Goal: Task Accomplishment & Management: Use online tool/utility

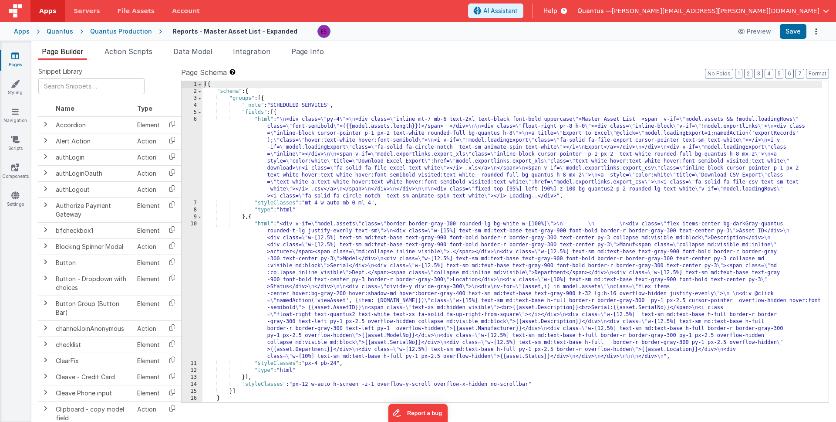
click at [55, 34] on div "Quantus" at bounding box center [60, 31] width 27 height 9
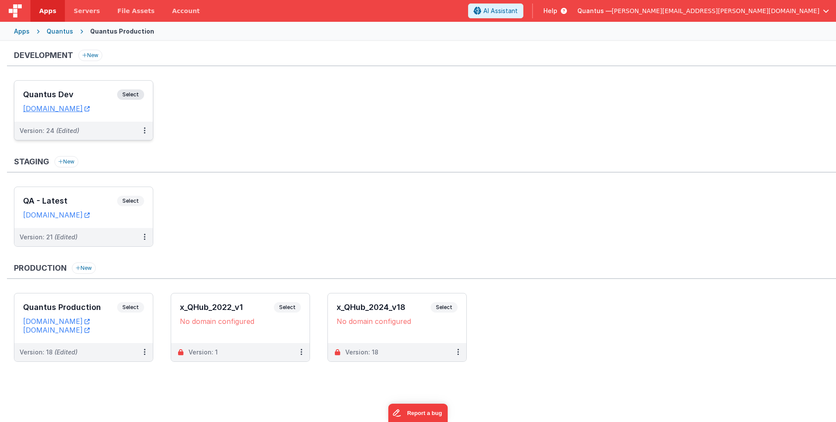
click at [56, 90] on h3 "Quantus Dev" at bounding box center [70, 94] width 94 height 9
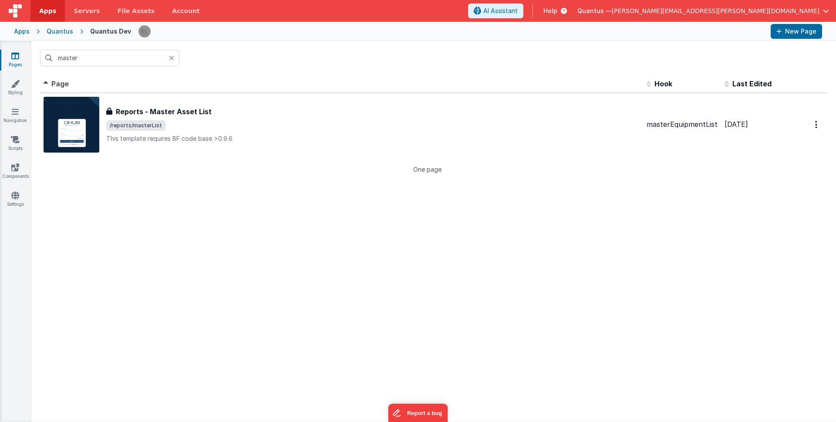
click at [173, 60] on icon at bounding box center [171, 57] width 5 height 7
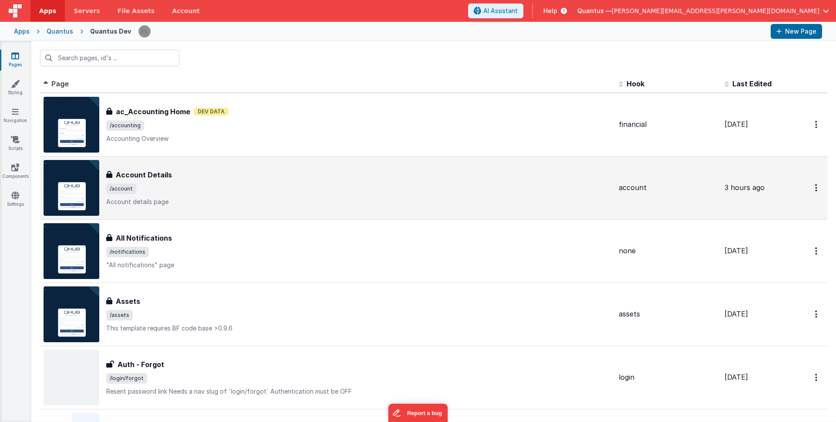
click at [221, 186] on span "/account" at bounding box center [359, 188] width 506 height 10
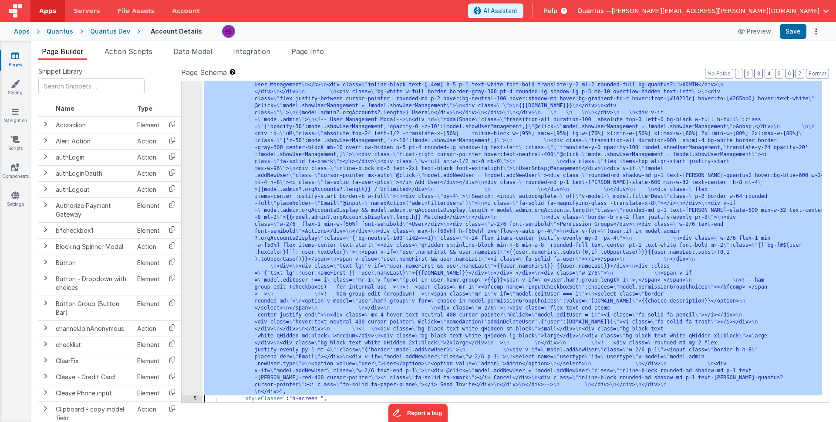
click at [196, 212] on div "4 5 6 7 8 9 10" at bounding box center [192, 294] width 21 height 858
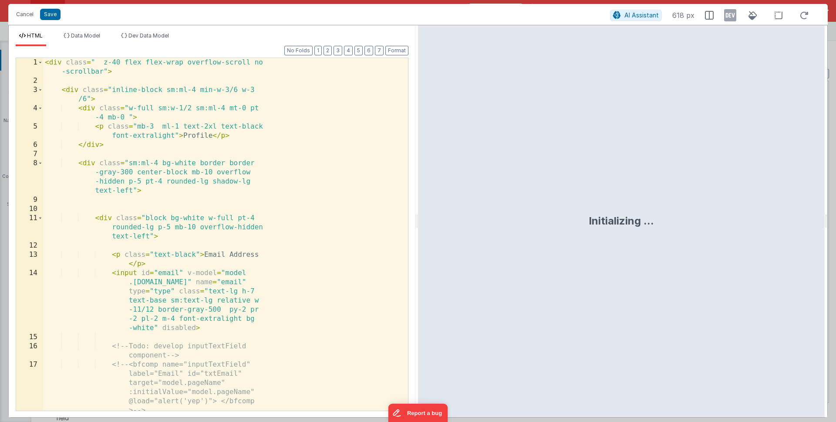
scroll to position [236, 0]
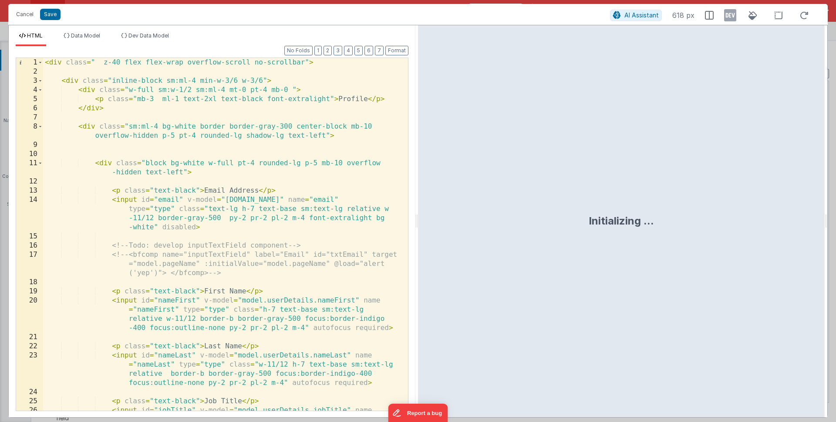
click at [218, 212] on div "< div class = " z-40 flex flex-wrap overflow-scroll no-scrollbar" > < div class…" at bounding box center [222, 257] width 358 height 398
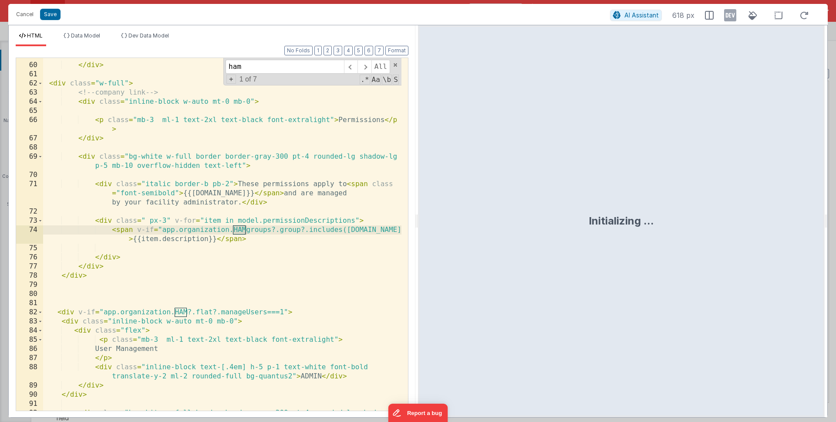
scroll to position [922, 0]
type input "ham"
click at [366, 62] on span at bounding box center [365, 67] width 14 height 14
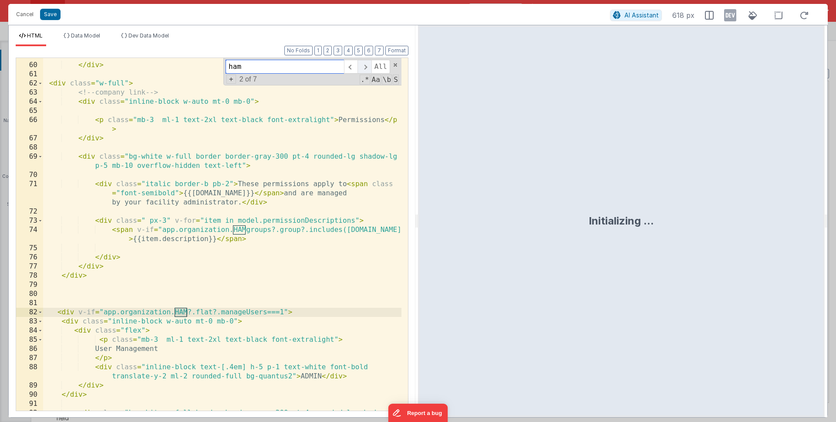
click at [366, 62] on span at bounding box center [365, 67] width 14 height 14
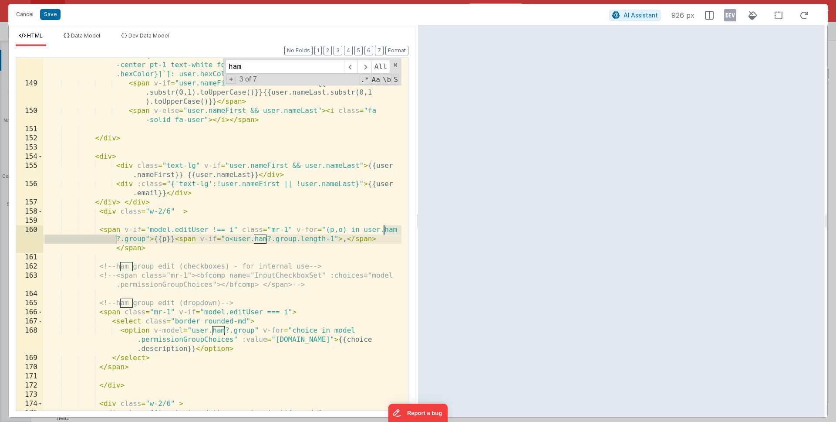
click at [253, 249] on div "< div class = "w-2/6 flex-1 min-w-[50%] flex items-center text-start" > < div c…" at bounding box center [222, 241] width 358 height 398
click at [155, 237] on div "< div class = "w-2/6 flex-1 min-w-[50%] flex items-center text-start" > < div c…" at bounding box center [222, 241] width 358 height 398
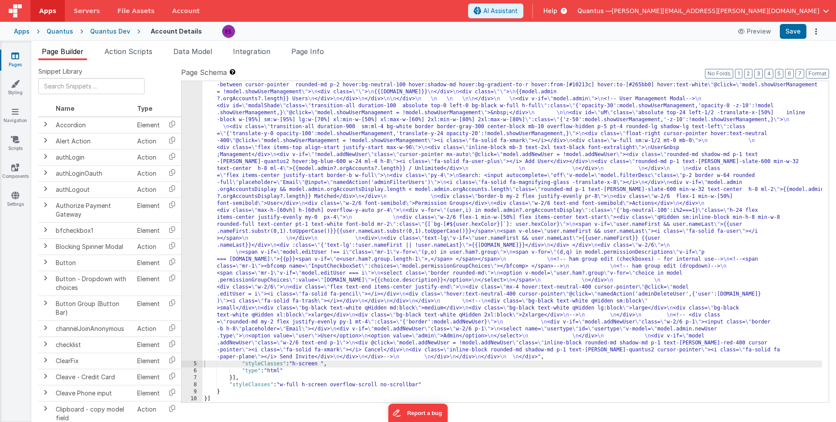
drag, startPoint x: 276, startPoint y: 145, endPoint x: 221, endPoint y: 149, distance: 55.1
click at [276, 145] on div ""html" : "<div class= \" z-40 flex flex-wrap overflow-scroll no-scrollbar \" > …" at bounding box center [513, 276] width 620 height 823
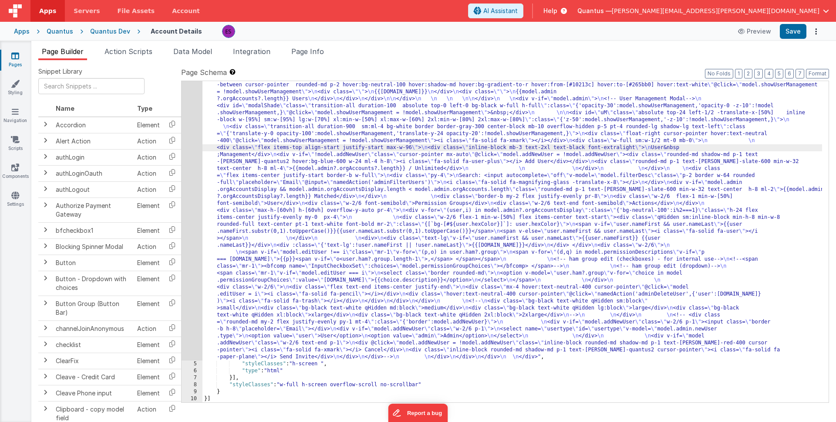
click at [195, 170] on div "4" at bounding box center [192, 112] width 21 height 495
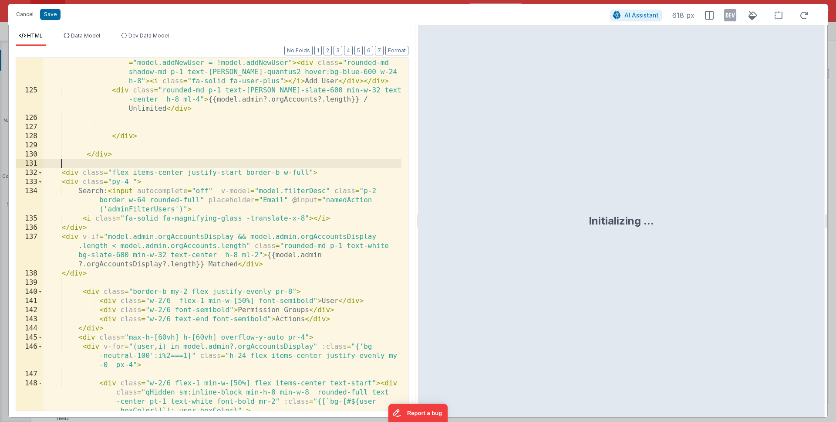
click at [204, 165] on div "< div v-if = "!model.addNewUser" class = "cursor-pointer mx-auto" @ click = "mo…" at bounding box center [222, 262] width 358 height 426
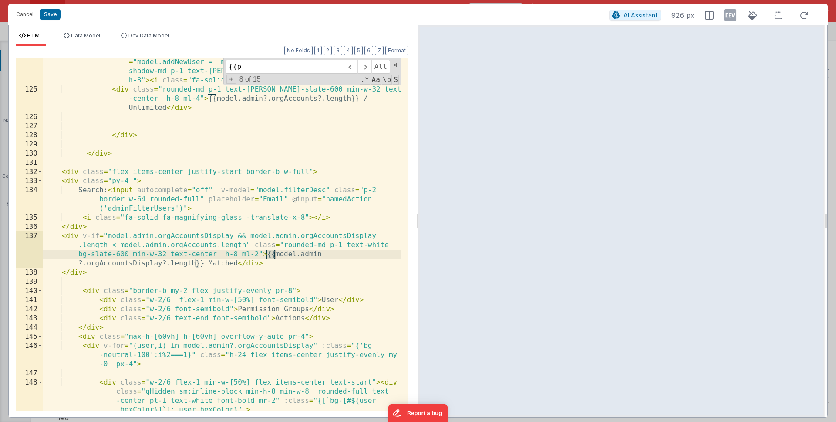
scroll to position [2083, 0]
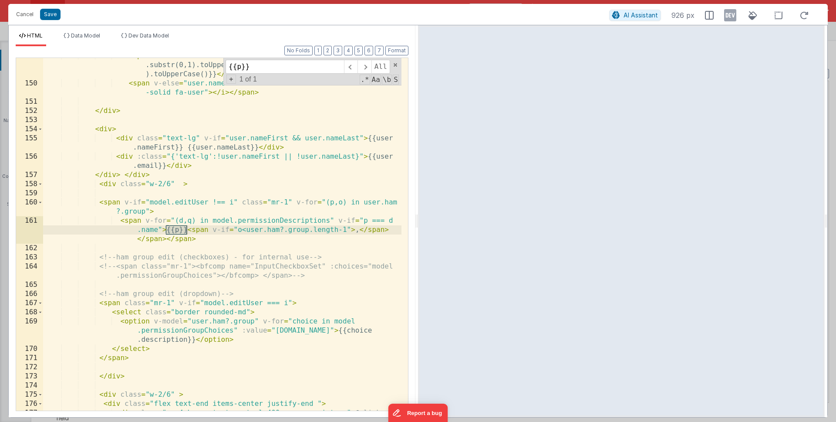
type input "{{p}}"
click at [196, 240] on div "< span v-if = "user.nameFirst && user.nameLast" > {{user.nameFirst .substr(0,1)…" at bounding box center [222, 250] width 358 height 398
click at [175, 230] on div "< span v-if = "user.nameFirst && user.nameLast" > {{user.nameFirst .substr(0,1)…" at bounding box center [222, 250] width 358 height 398
click at [275, 260] on div "< span v-if = "user.nameFirst && user.nameLast" > {{user.nameFirst .substr(0,1)…" at bounding box center [222, 250] width 358 height 398
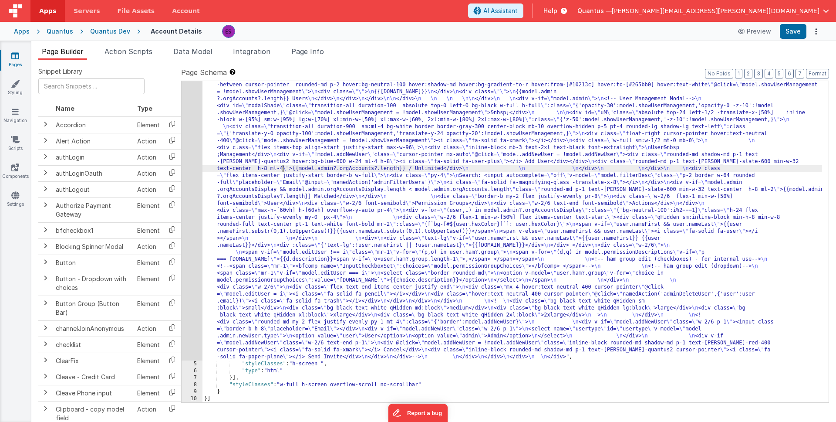
click at [282, 169] on div ""html" : "<div class= \" z-40 flex flex-wrap overflow-scroll no-scrollbar \" > …" at bounding box center [513, 276] width 620 height 823
click at [232, 168] on div ""html" : "<div class= \" z-40 flex flex-wrap overflow-scroll no-scrollbar \" > …" at bounding box center [513, 276] width 620 height 823
click at [182, 229] on div "4" at bounding box center [192, 112] width 21 height 495
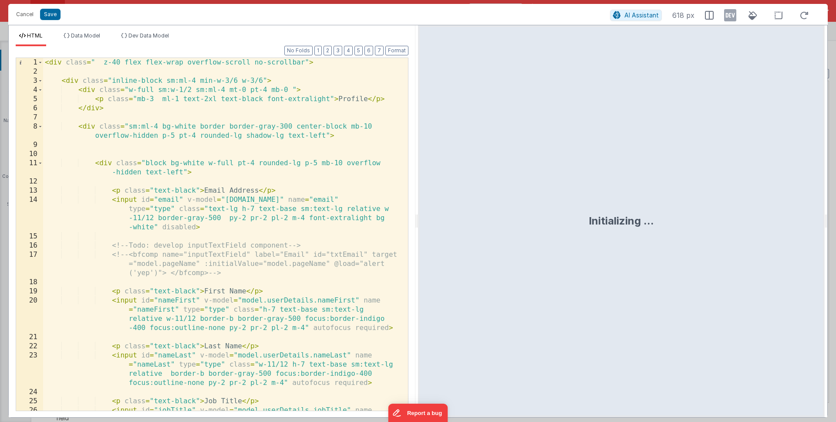
click at [182, 229] on div "< div class = " z-40 flex flex-wrap overflow-scroll no-scrollbar" > < div class…" at bounding box center [222, 257] width 358 height 398
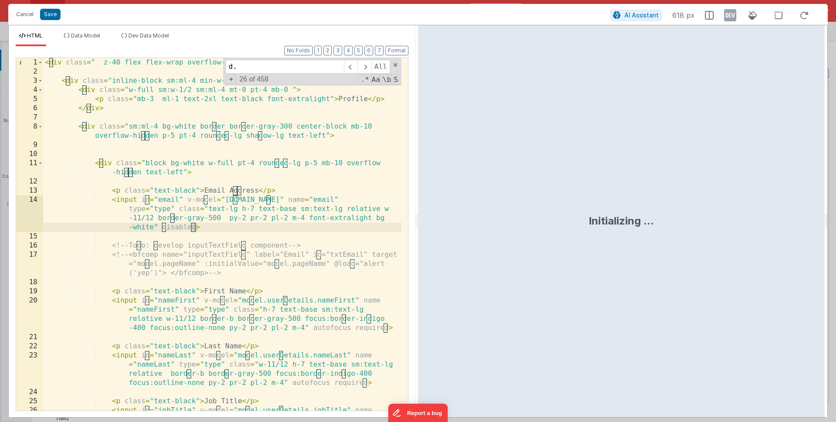
scroll to position [2074, 0]
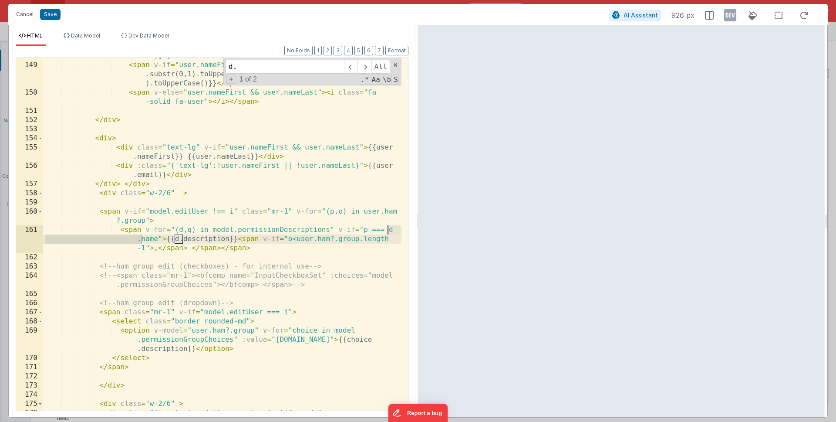
type input "d."
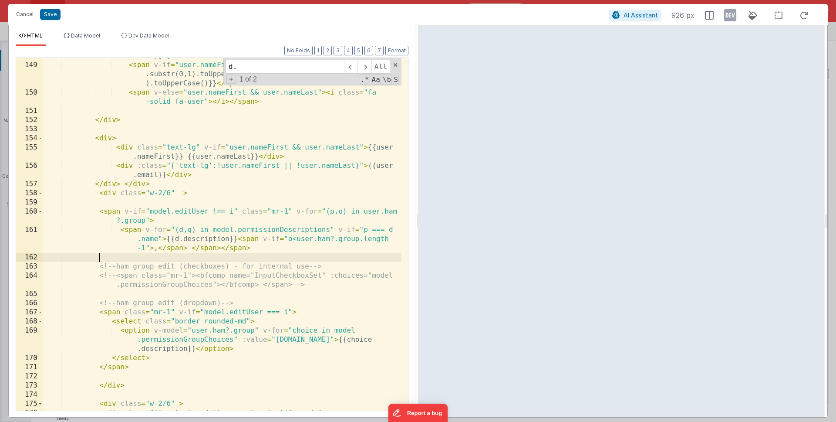
click at [222, 257] on div "< div class = "w-2/6 flex-1 min-w-[50%] flex items-center text-start" > < div c…" at bounding box center [222, 223] width 358 height 398
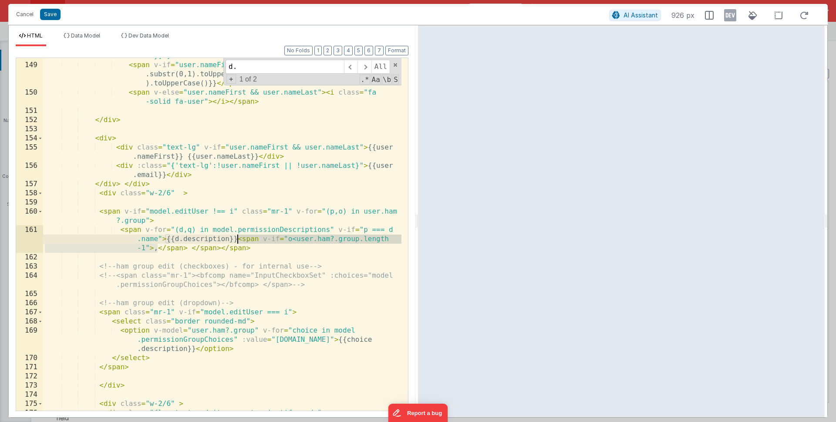
drag, startPoint x: 157, startPoint y: 248, endPoint x: 239, endPoint y: 243, distance: 82.5
click at [239, 243] on div "< div class = "w-2/6 flex-1 min-w-[50%] flex items-center text-start" > < div c…" at bounding box center [222, 223] width 358 height 398
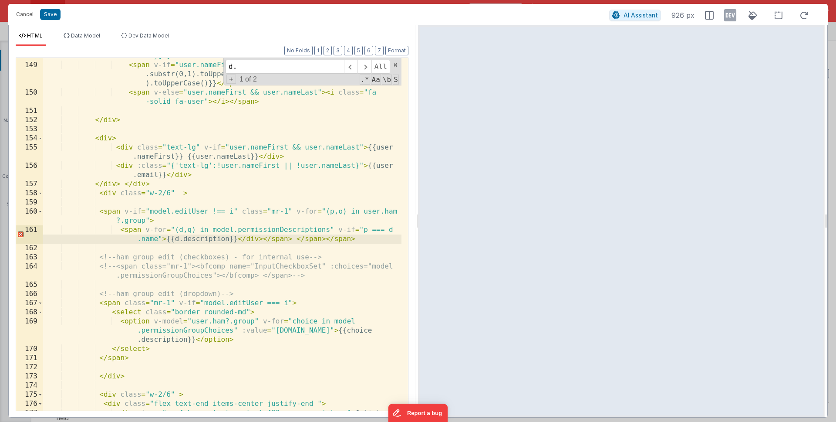
click at [131, 229] on div "< div class = "w-2/6 flex-1 min-w-[50%] flex items-center text-start" > < div c…" at bounding box center [222, 227] width 358 height 407
drag, startPoint x: 359, startPoint y: 239, endPoint x: 323, endPoint y: 239, distance: 36.2
click at [323, 239] on div "< div class = "w-2/6 flex-1 min-w-[50%] flex items-center text-start" > < div c…" at bounding box center [222, 227] width 358 height 407
click at [108, 210] on div "< div class = "w-2/6 flex-1 min-w-[50%] flex items-center text-start" > < div c…" at bounding box center [222, 227] width 358 height 407
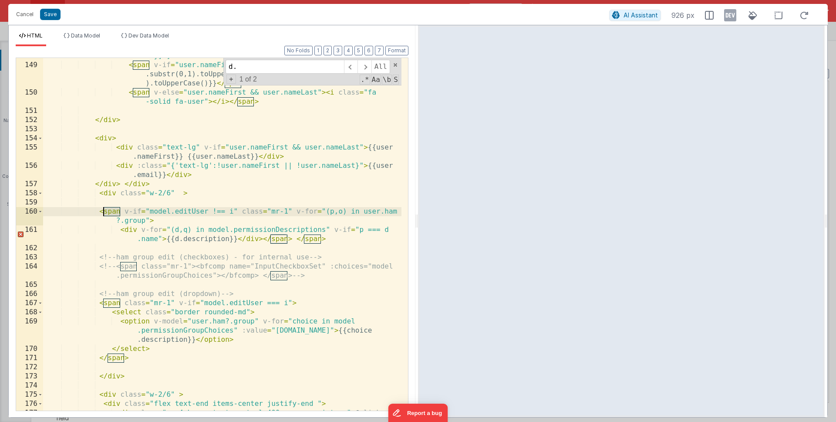
click at [108, 210] on div "< div class = "w-2/6 flex-1 min-w-[50%] flex items-center text-start" > < div c…" at bounding box center [222, 227] width 358 height 407
click at [283, 237] on div "< div class = "w-2/6 flex-1 min-w-[50%] flex items-center text-start" > < div c…" at bounding box center [222, 227] width 358 height 407
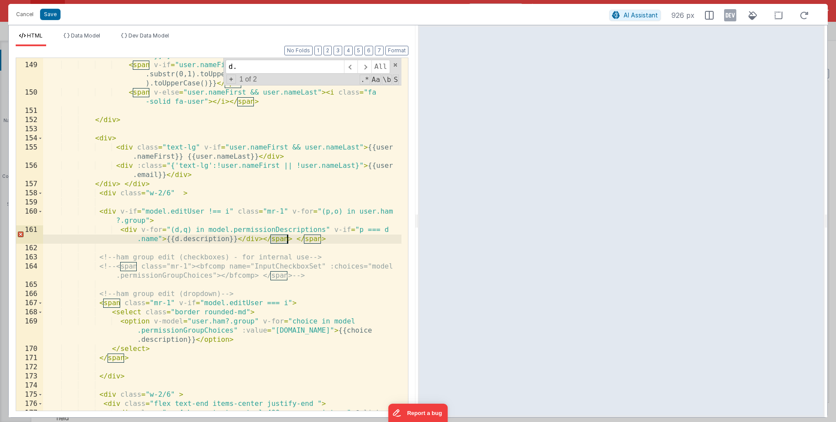
click at [283, 237] on div "< div class = "w-2/6 flex-1 min-w-[50%] flex items-center text-start" > < div c…" at bounding box center [222, 227] width 358 height 407
drag, startPoint x: 291, startPoint y: 239, endPoint x: 338, endPoint y: 240, distance: 46.6
click at [338, 240] on div "< div class = "w-2/6 flex-1 min-w-[50%] flex items-center text-start" > < div c…" at bounding box center [222, 227] width 358 height 407
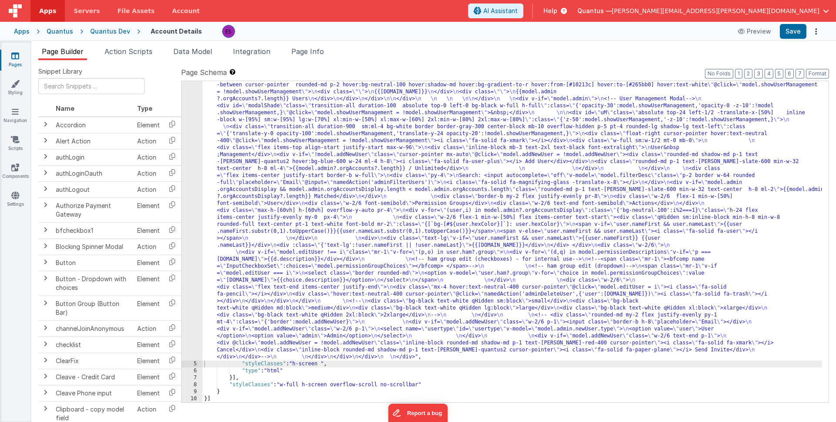
click at [291, 145] on div ""html" : "<div class= \" z-40 flex flex-wrap overflow-scroll no-scrollbar \" > …" at bounding box center [513, 276] width 620 height 823
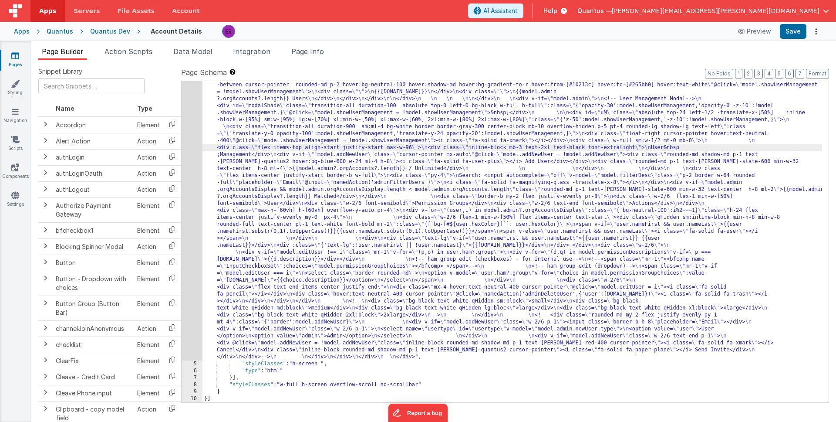
click at [196, 186] on div "4" at bounding box center [192, 112] width 21 height 495
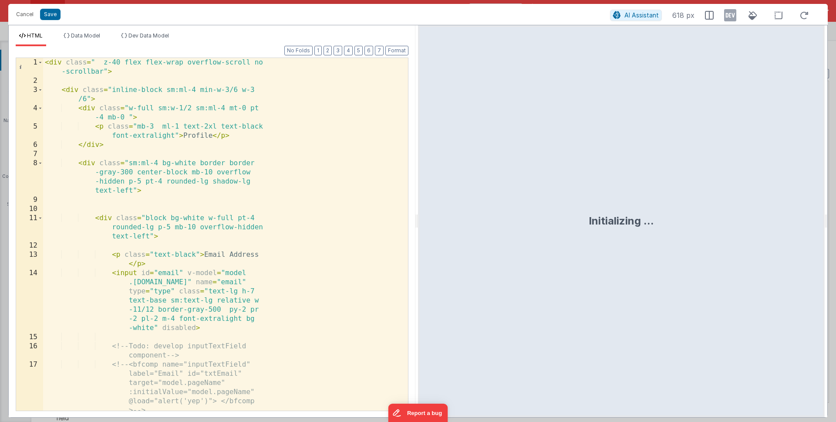
click at [199, 186] on div "< div class = " z-40 flex flex-wrap overflow-scroll no -scrollbar" > < div clas…" at bounding box center [222, 248] width 358 height 380
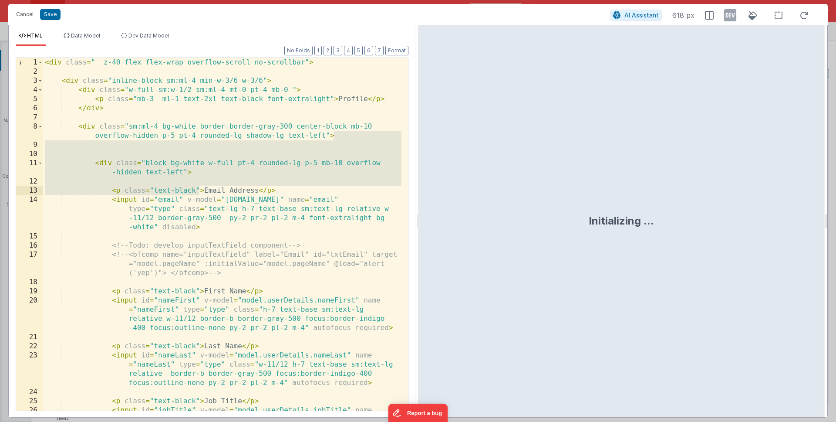
click at [199, 186] on div "< div class = " z-40 flex flex-wrap overflow-scroll no-scrollbar" > < div class…" at bounding box center [222, 257] width 358 height 398
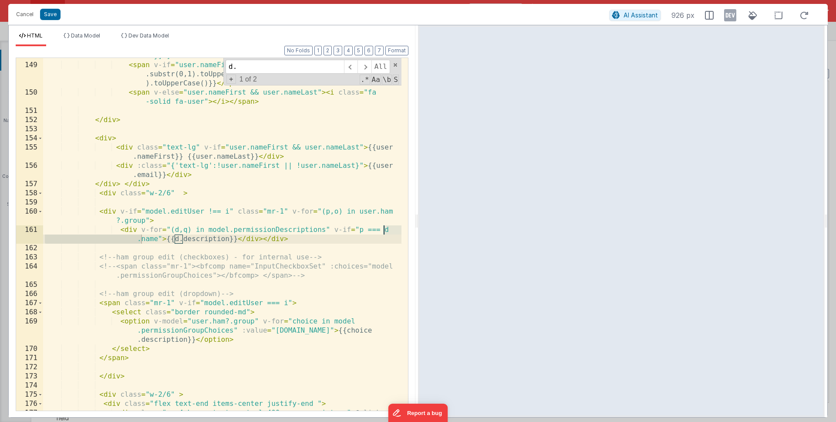
type input "d."
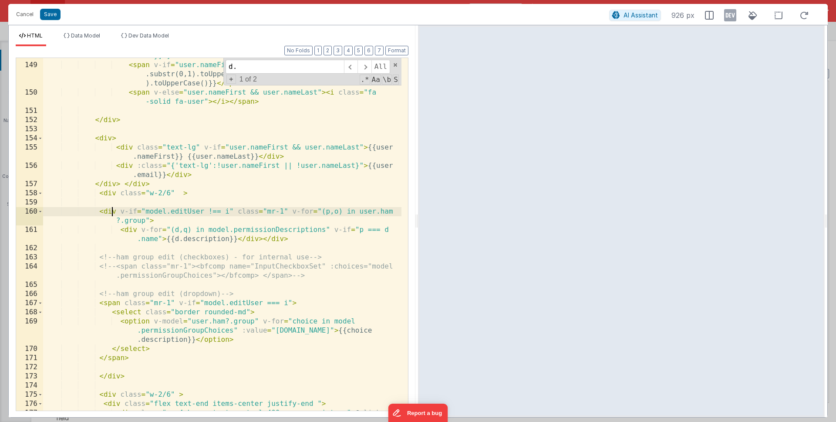
click at [111, 211] on div "< div class = "w-2/6 flex-1 min-w-[50%] flex items-center text-start" > < div c…" at bounding box center [222, 227] width 358 height 407
click at [264, 238] on div "< div class = "w-2/6 flex-1 min-w-[50%] flex items-center text-start" > < div c…" at bounding box center [222, 227] width 358 height 407
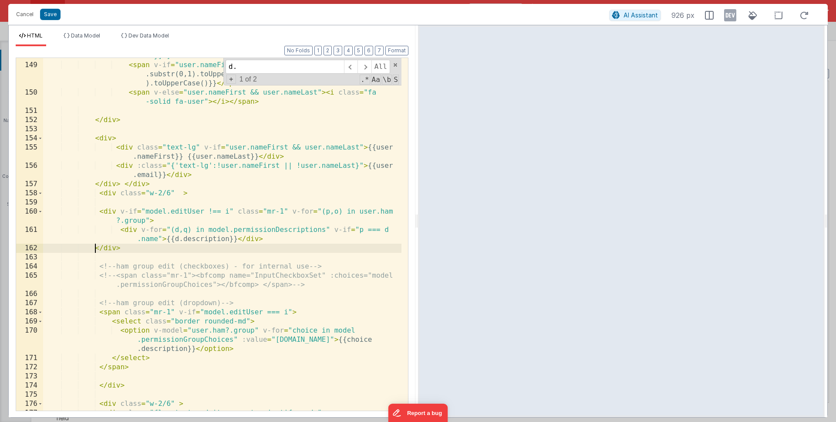
click at [282, 208] on div "< div class = "w-2/6 flex-1 min-w-[50%] flex items-center text-start" > < div c…" at bounding box center [222, 223] width 358 height 398
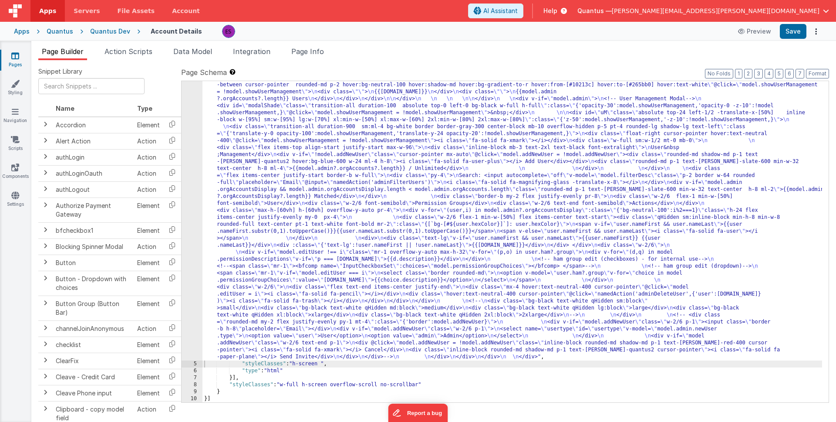
click at [250, 243] on div ""html" : "<div class= \" z-40 flex flex-wrap overflow-scroll no-scrollbar \" > …" at bounding box center [513, 276] width 620 height 823
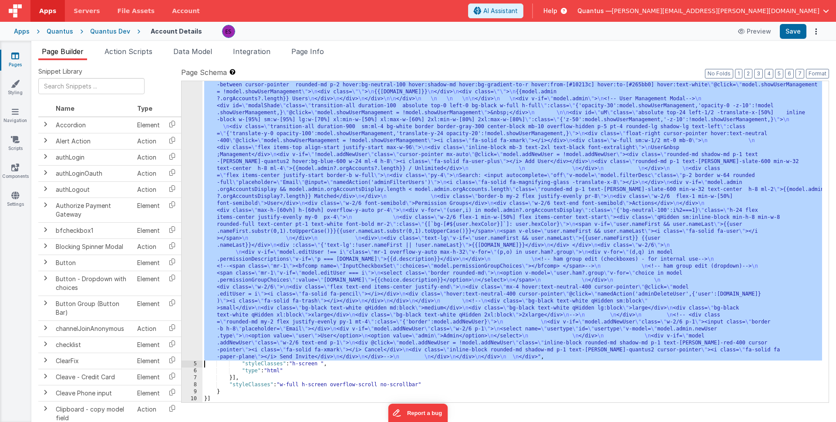
click at [190, 248] on div "4" at bounding box center [192, 112] width 21 height 495
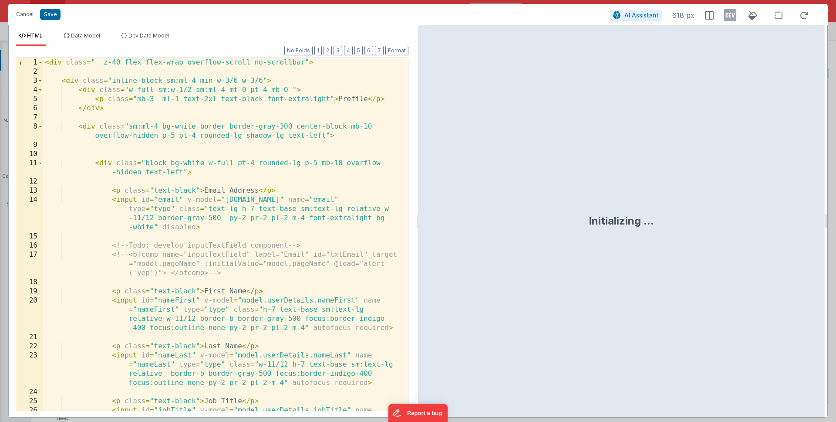
click at [221, 223] on div "< div class = " z-40 flex flex-wrap overflow-scroll no-scrollbar" > < div class…" at bounding box center [222, 257] width 358 height 398
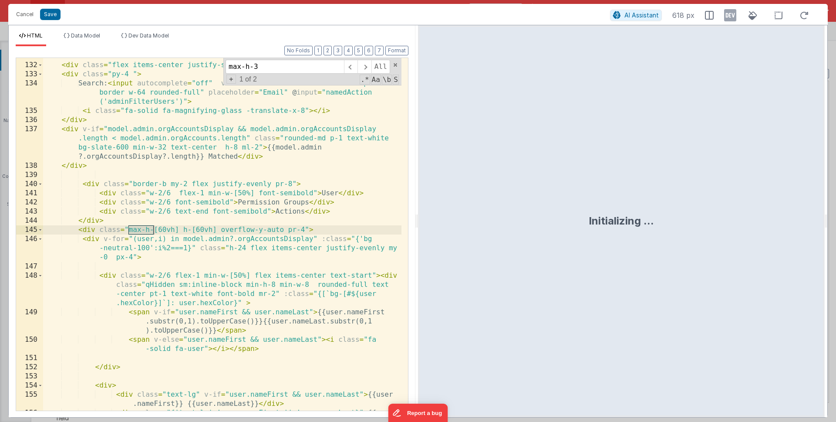
scroll to position [2056, 0]
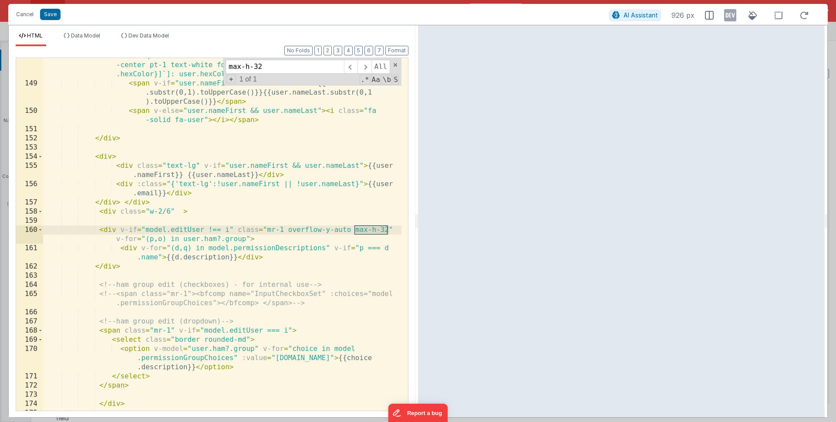
type input "max-h-32"
click at [260, 236] on div "< div class = "w-2/6 flex-1 min-w-[50%] flex items-center text-start" > < div c…" at bounding box center [222, 241] width 358 height 398
drag, startPoint x: 383, startPoint y: 228, endPoint x: 288, endPoint y: 230, distance: 95.4
click at [288, 230] on div "< div class = "w-2/6 flex-1 min-w-[50%] flex items-center text-start" > < div c…" at bounding box center [222, 241] width 358 height 398
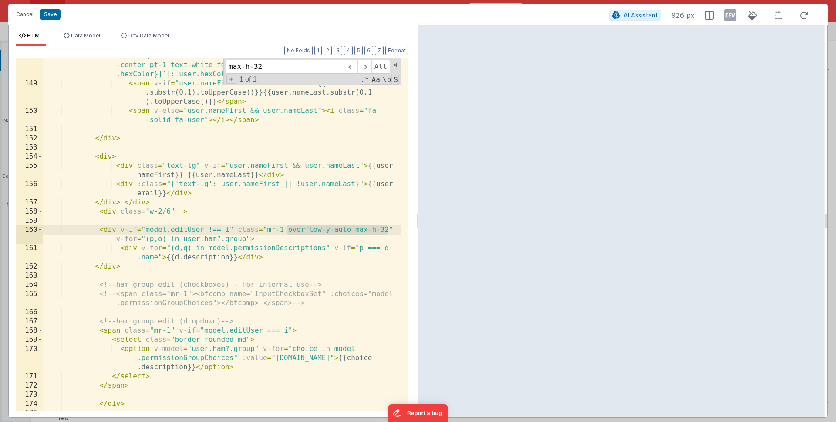
drag, startPoint x: 288, startPoint y: 230, endPoint x: 386, endPoint y: 229, distance: 98.4
click at [386, 229] on div "< div class = "w-2/6 flex-1 min-w-[50%] flex items-center text-start" > < div c…" at bounding box center [222, 241] width 358 height 398
click at [165, 209] on div "< div class = "w-2/6 flex-1 min-w-[50%] flex items-center text-start" > < div c…" at bounding box center [222, 241] width 358 height 398
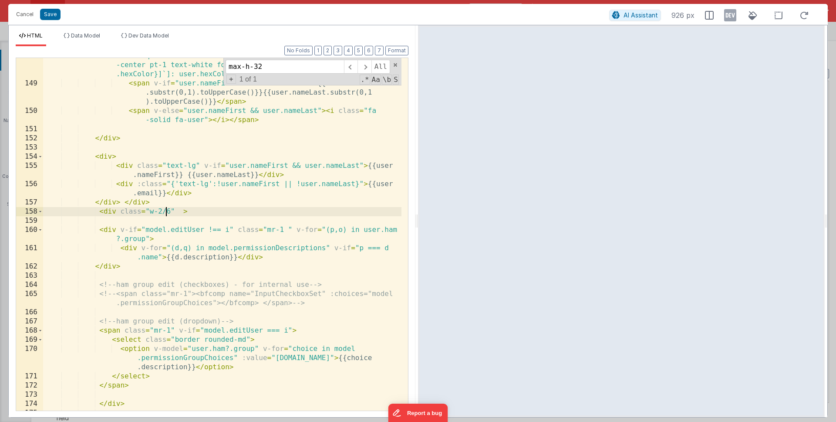
click at [170, 209] on div "< div class = "w-2/6 flex-1 min-w-[50%] flex items-center text-start" > < div c…" at bounding box center [222, 241] width 358 height 398
click at [287, 210] on div "< div class = "w-2/6 flex-1 min-w-[50%] flex items-center text-start" > < div c…" at bounding box center [222, 241] width 358 height 398
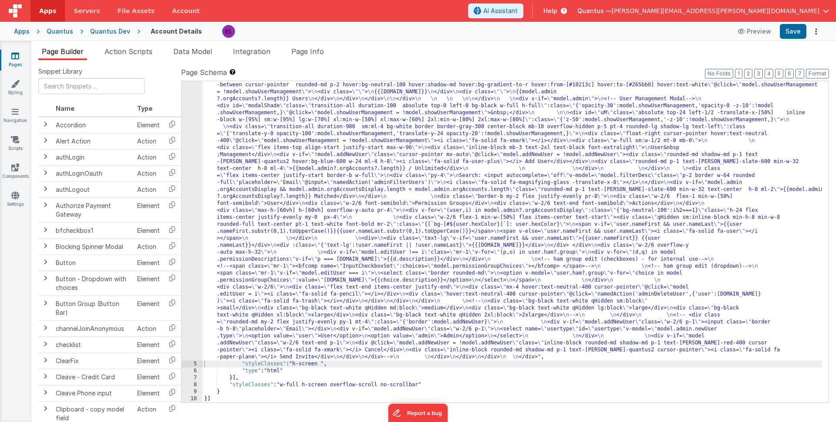
click at [293, 255] on div ""html" : "<div class= \" z-40 flex flex-wrap overflow-scroll no-scrollbar \" > …" at bounding box center [513, 276] width 620 height 823
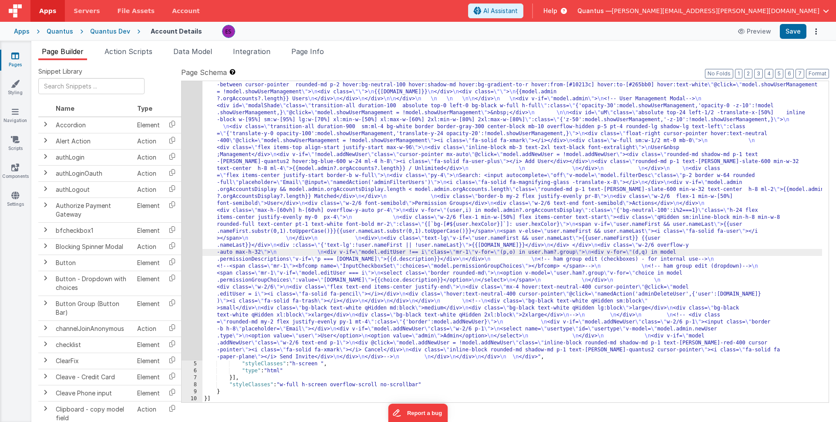
click at [195, 270] on div "4" at bounding box center [192, 112] width 21 height 495
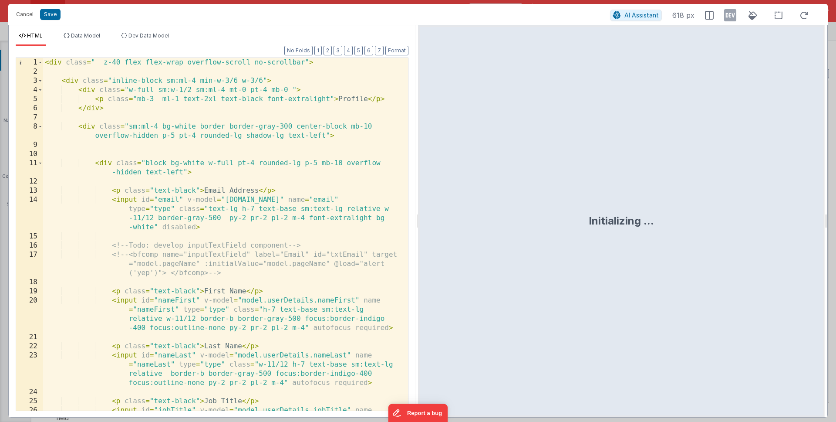
click at [208, 258] on div "< div class = " z-40 flex flex-wrap overflow-scroll no-scrollbar" > < div class…" at bounding box center [222, 257] width 358 height 398
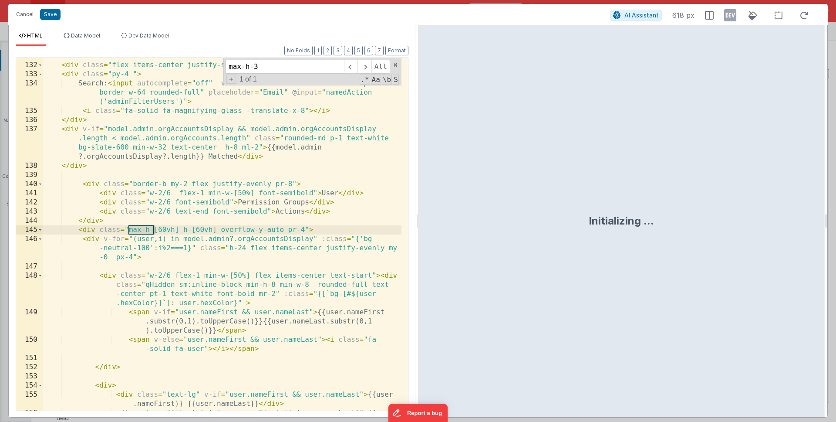
scroll to position [2037, 0]
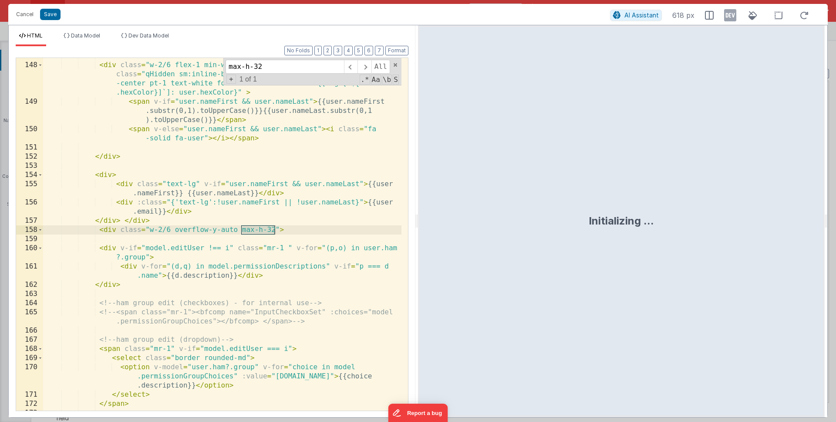
type input "max-h-32"
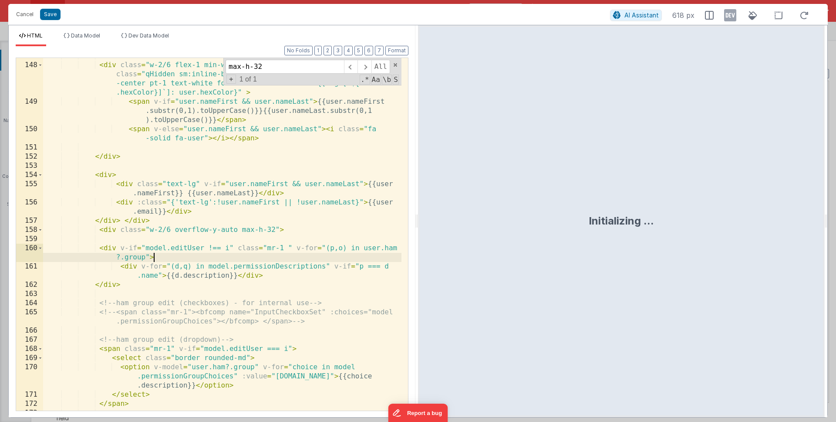
drag, startPoint x: 208, startPoint y: 256, endPoint x: 247, endPoint y: 242, distance: 41.3
click at [208, 256] on div "< div class = "w-2/6 flex-1 min-w-[50%] flex items-center text-start" > < div c…" at bounding box center [222, 236] width 358 height 371
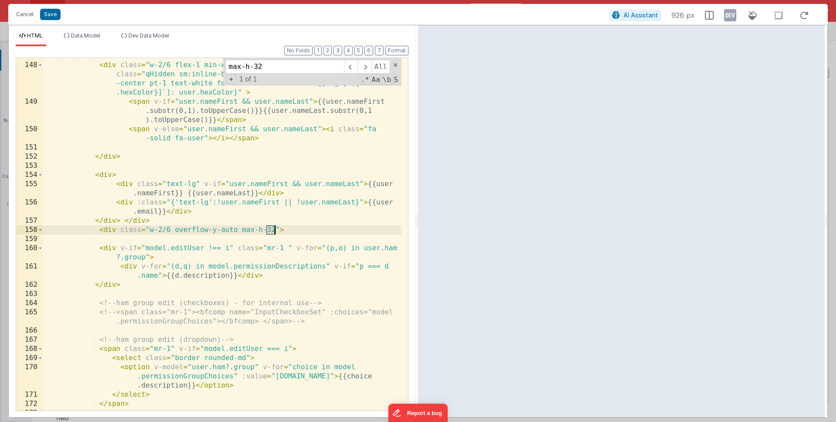
drag, startPoint x: 267, startPoint y: 229, endPoint x: 276, endPoint y: 230, distance: 9.2
click at [276, 230] on div "< div class = "w-2/6 flex-1 min-w-[50%] flex items-center text-start" > < div c…" at bounding box center [222, 236] width 358 height 371
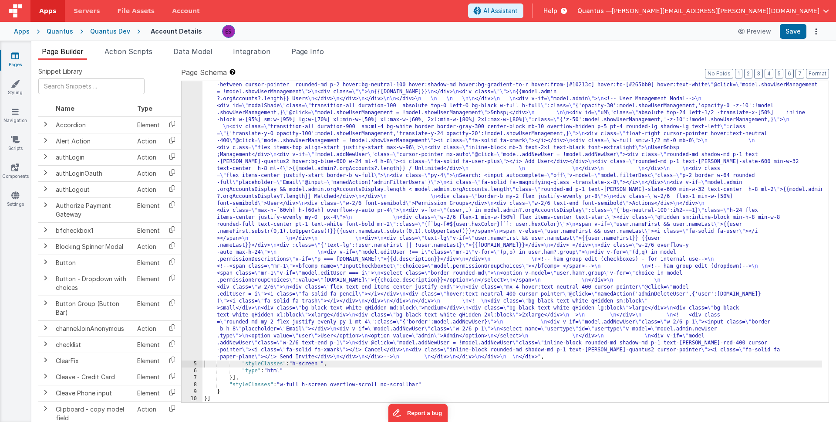
click at [279, 239] on div ""html" : "<div class= \" z-40 flex flex-wrap overflow-scroll no-scrollbar \" > …" at bounding box center [513, 276] width 620 height 823
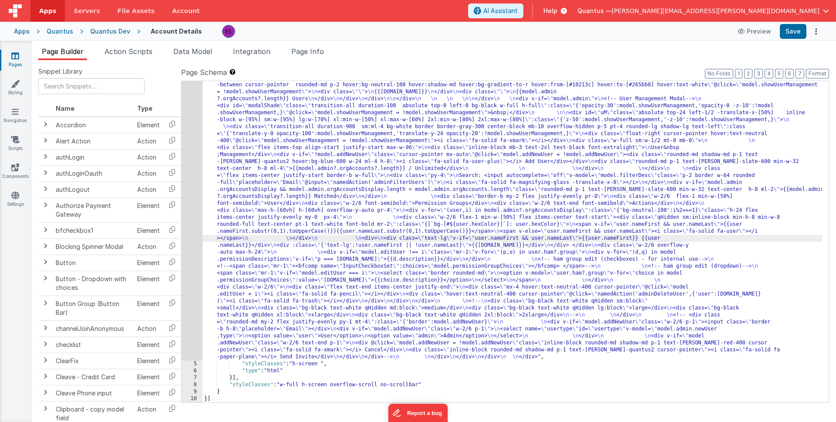
click at [191, 273] on div "4" at bounding box center [192, 112] width 21 height 495
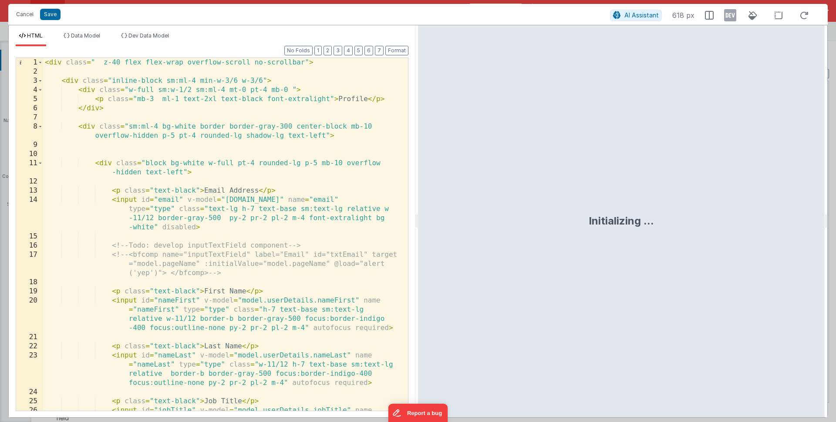
click at [191, 273] on div "< div class = " z-40 flex flex-wrap overflow-scroll no-scrollbar" > < div class…" at bounding box center [222, 257] width 358 height 398
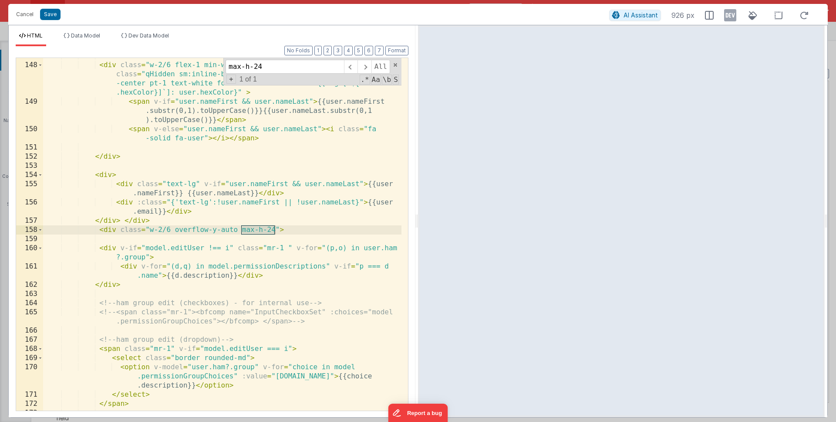
type input "max-h-24"
click at [265, 276] on div "< div class = "w-2/6 flex-1 min-w-[50%] flex items-center text-start" > < div c…" at bounding box center [222, 236] width 358 height 371
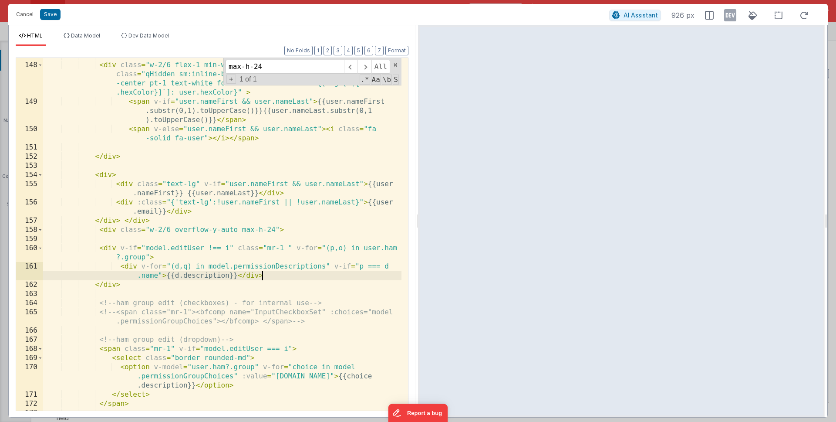
click at [275, 229] on div "< div class = "w-2/6 flex-1 min-w-[50%] flex items-center text-start" > < div c…" at bounding box center [222, 236] width 358 height 371
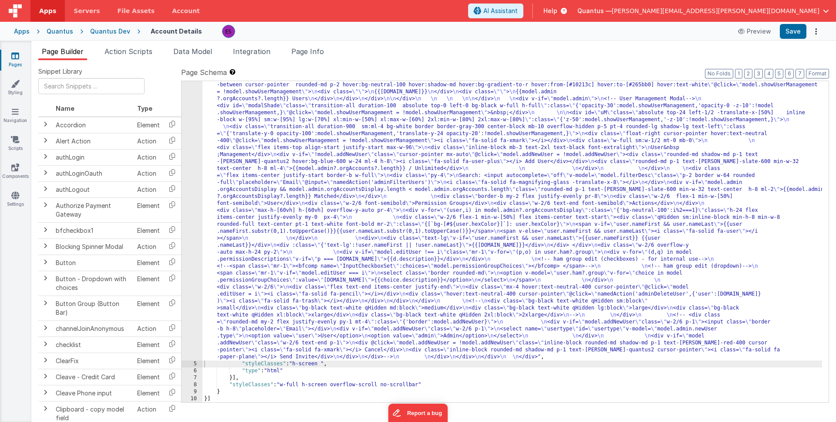
click at [223, 216] on div ""html" : "<div class= \" z-40 flex flex-wrap overflow-scroll no-scrollbar \" > …" at bounding box center [513, 276] width 620 height 823
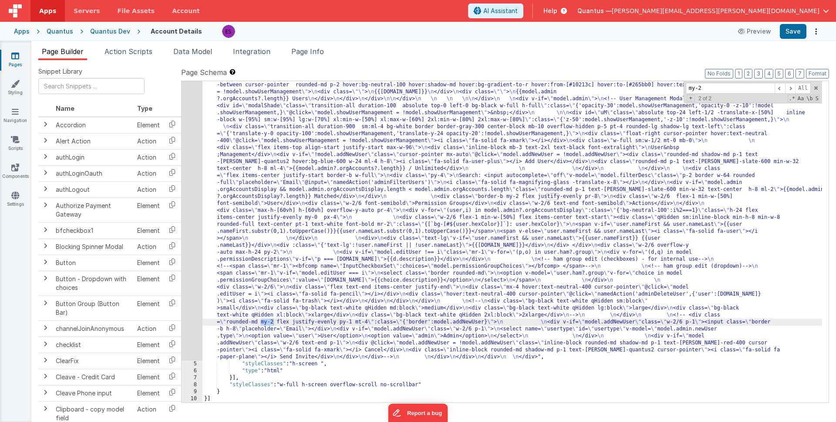
type input "my-2"
click at [259, 236] on div ""html" : "<div class= \" z-40 flex flex-wrap overflow-scroll no-scrollbar \" > …" at bounding box center [513, 276] width 620 height 823
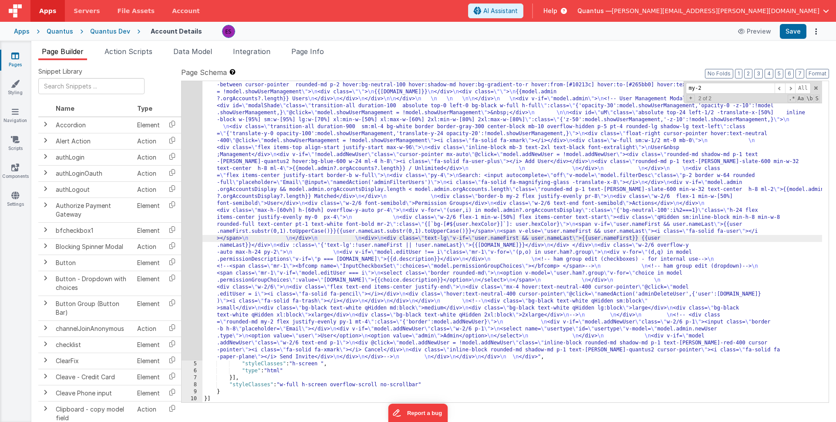
click at [192, 249] on div "4" at bounding box center [192, 112] width 21 height 495
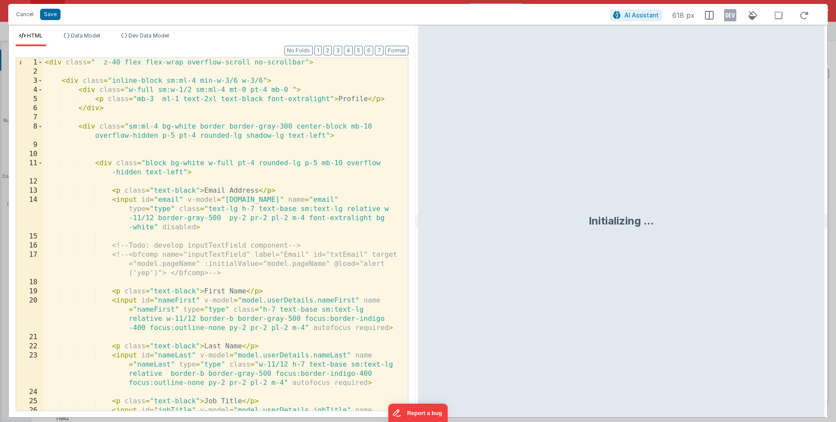
click at [192, 249] on div "< div class = " z-40 flex flex-wrap overflow-scroll no-scrollbar" > < div class…" at bounding box center [222, 257] width 358 height 398
click at [166, 193] on div "< div class = " z-40 flex flex-wrap overflow-scroll no-scrollbar" > < div class…" at bounding box center [222, 257] width 358 height 398
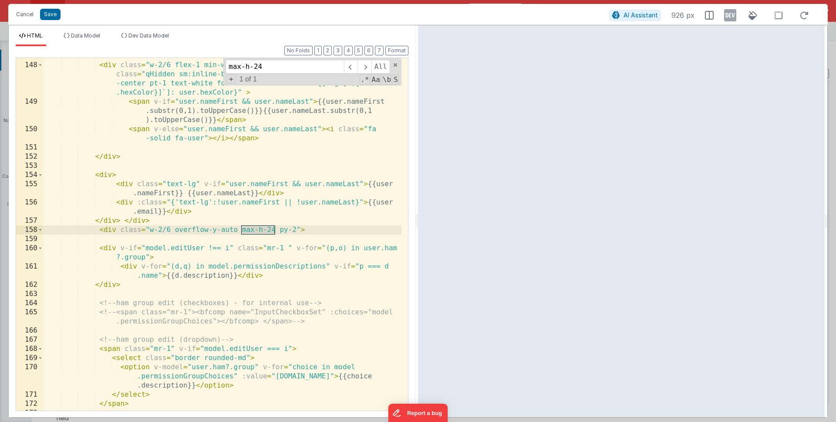
type input "max-h-24"
click at [287, 229] on div "< div class = "w-2/6 flex-1 min-w-[50%] flex items-center text-start" > < div c…" at bounding box center [222, 236] width 358 height 371
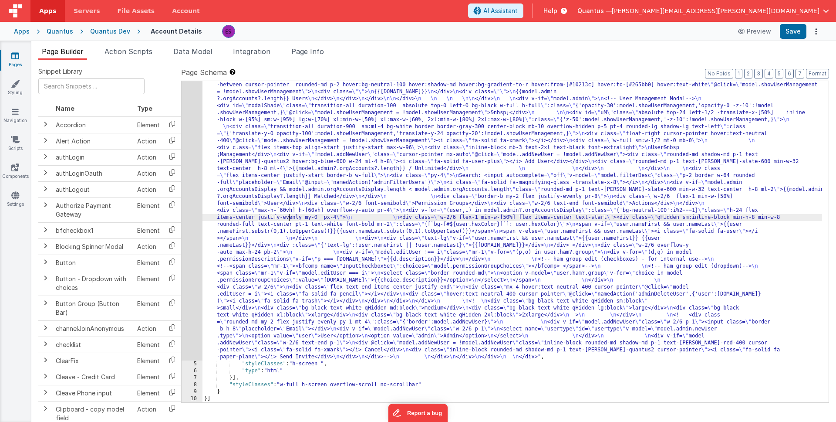
click at [290, 215] on div ""html" : "<div class= \" z-40 flex flex-wrap overflow-scroll no-scrollbar \" > …" at bounding box center [513, 276] width 620 height 823
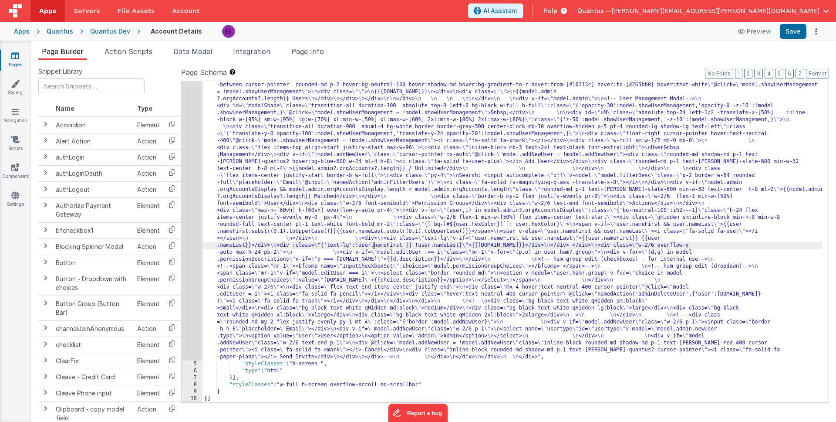
click at [373, 248] on div ""html" : "<div class= \" z-40 flex flex-wrap overflow-scroll no-scrollbar \" > …" at bounding box center [513, 276] width 620 height 823
click at [193, 236] on div "4" at bounding box center [192, 112] width 21 height 495
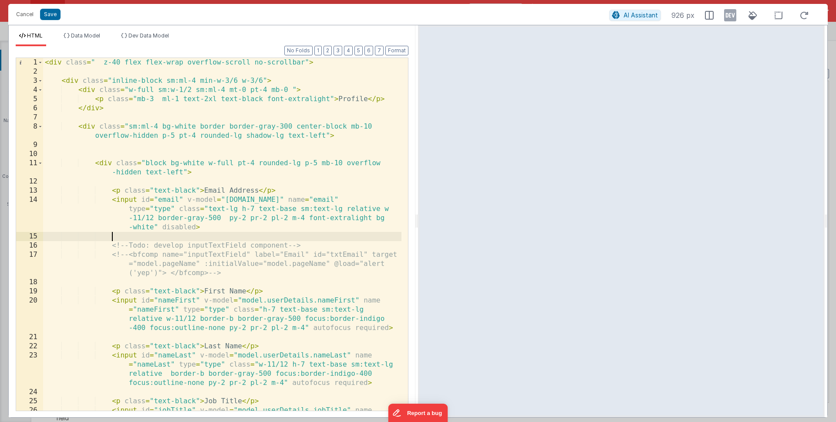
click at [252, 237] on div "< div class = " z-40 flex flex-wrap overflow-scroll no-scrollbar" > < div class…" at bounding box center [222, 257] width 358 height 398
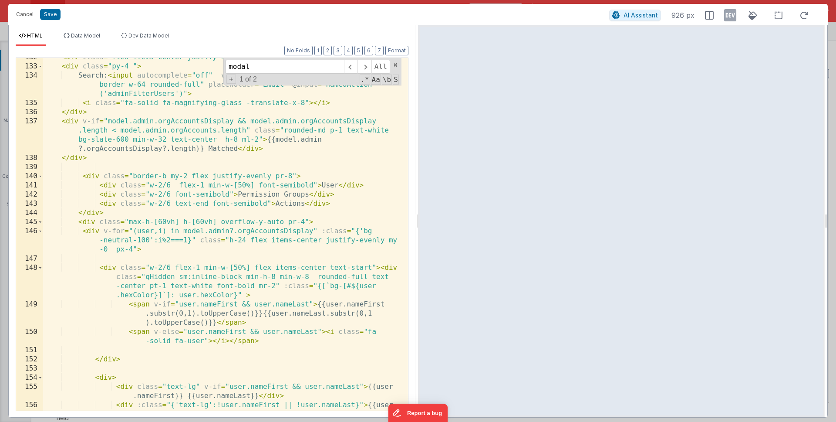
scroll to position [1840, 0]
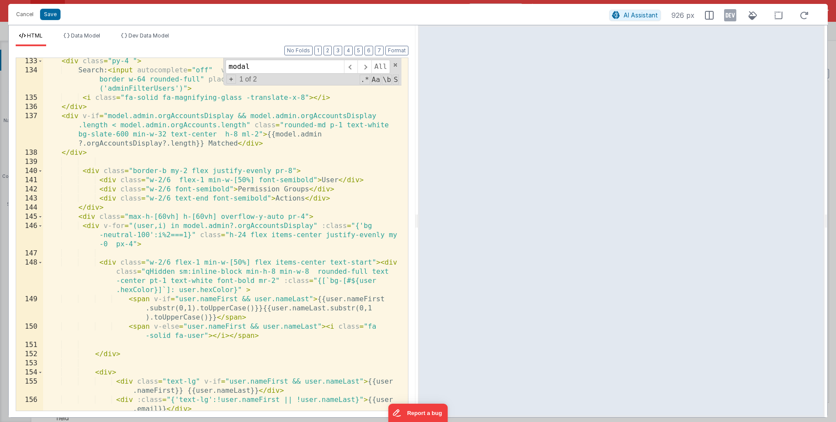
type input "modal"
click at [238, 233] on div "< div class = "py-4 " > Search: < input autocomplete = "off" v-model = "model.f…" at bounding box center [222, 242] width 358 height 371
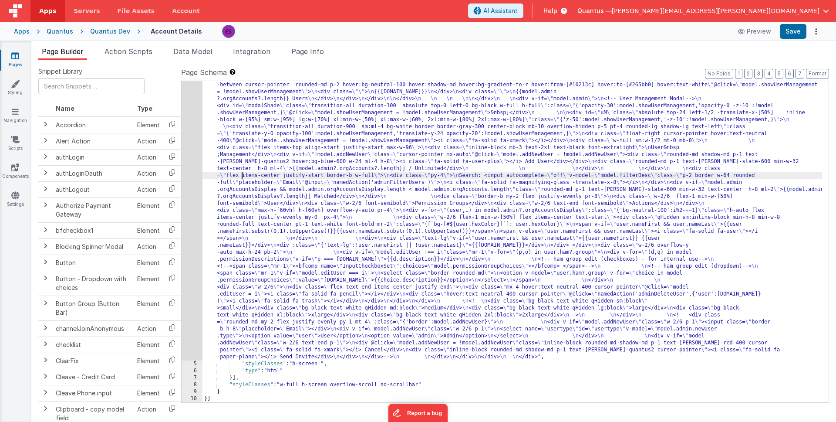
click at [242, 179] on div ""html" : "<div class= \" z-40 flex flex-wrap overflow-scroll no-scrollbar \" > …" at bounding box center [513, 276] width 620 height 823
click at [194, 225] on div "4" at bounding box center [192, 112] width 21 height 495
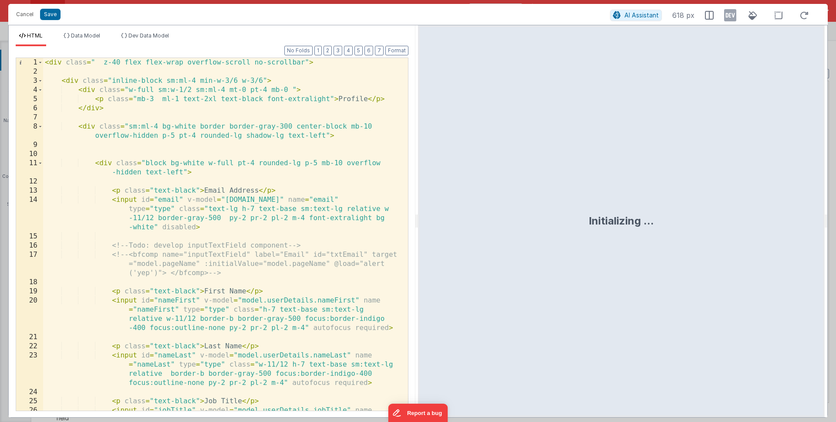
click at [194, 233] on div "< div class = " z-40 flex flex-wrap overflow-scroll no-scrollbar" > < div class…" at bounding box center [222, 257] width 358 height 398
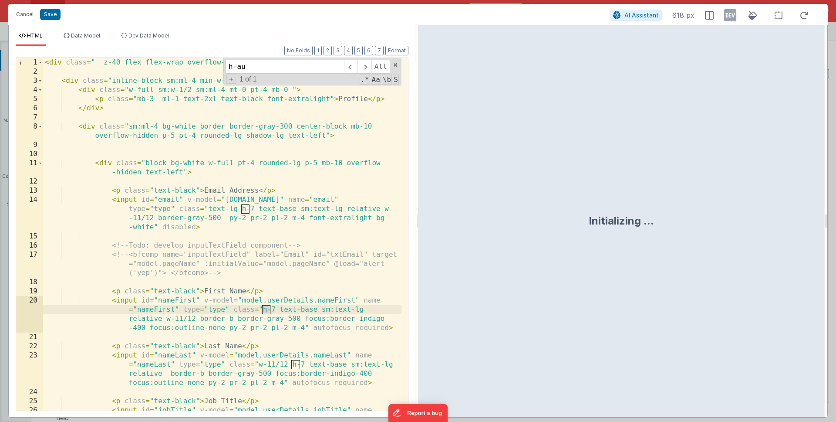
scroll to position [1845, 0]
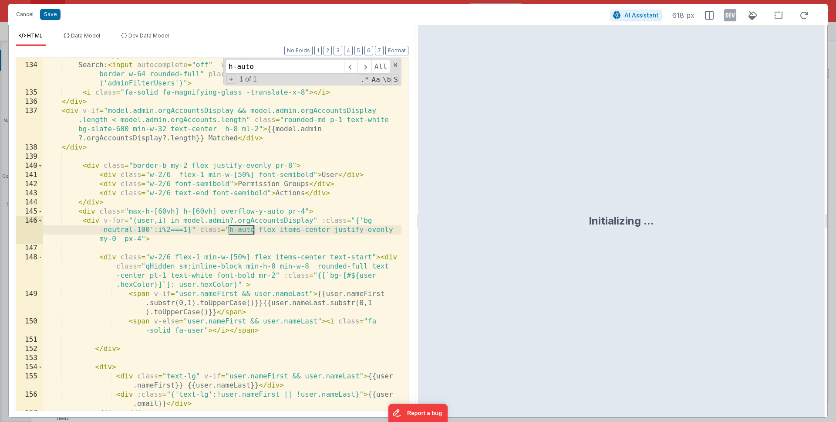
type input "h-auto"
click at [221, 236] on div "< div class = "py-4 " > Search: < input autocomplete = "off" v-model = "model.f…" at bounding box center [222, 236] width 358 height 371
click at [229, 230] on div "< div class = "py-4 " > Search: < input autocomplete = "off" v-model = "model.f…" at bounding box center [222, 236] width 358 height 371
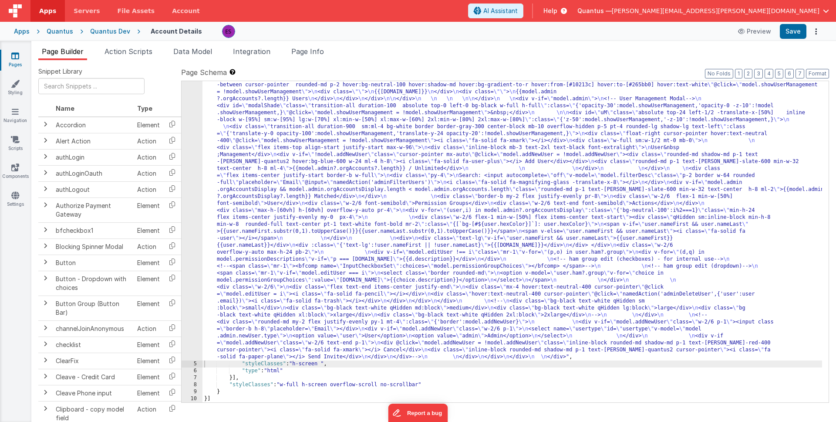
click at [300, 195] on div ""html" : "<div class= \" z-40 flex flex-wrap overflow-scroll no-scrollbar \" > …" at bounding box center [513, 276] width 620 height 823
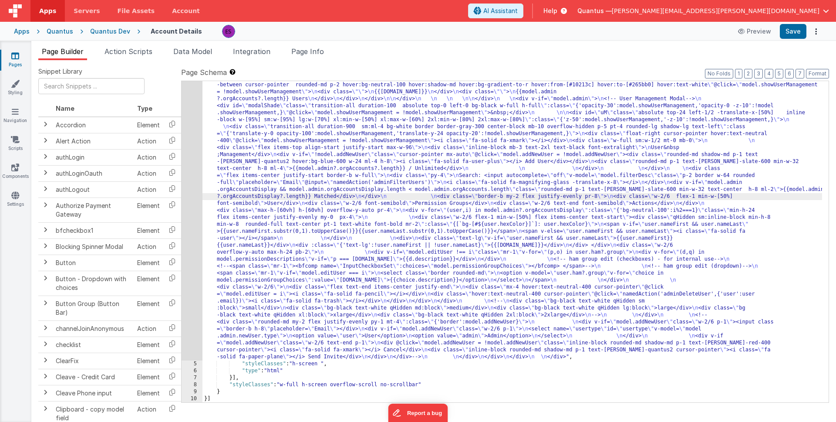
click at [192, 244] on div "4" at bounding box center [192, 112] width 21 height 495
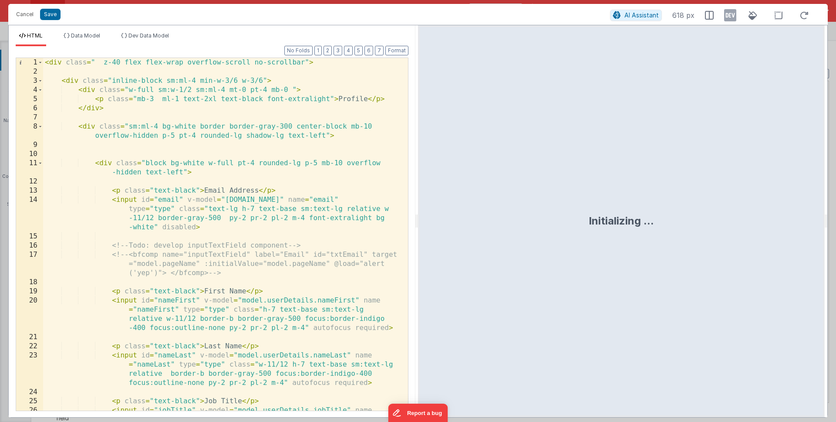
click at [206, 242] on div "< div class = " z-40 flex flex-wrap overflow-scroll no-scrollbar" > < div class…" at bounding box center [222, 257] width 358 height 398
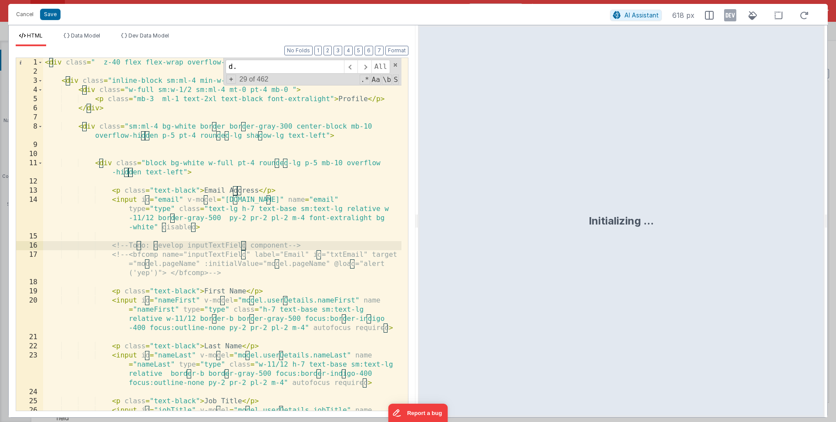
scroll to position [2074, 0]
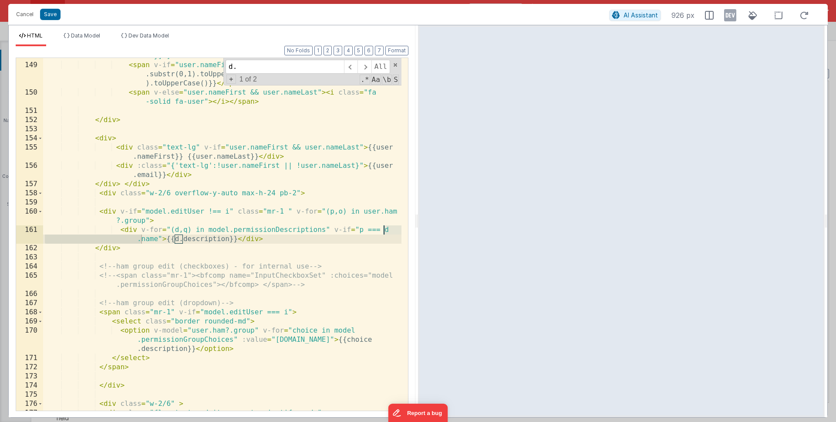
click at [163, 249] on div "< div class = "w-2/6 flex-1 min-w-[50%] flex items-center text-start" > < div c…" at bounding box center [222, 223] width 358 height 398
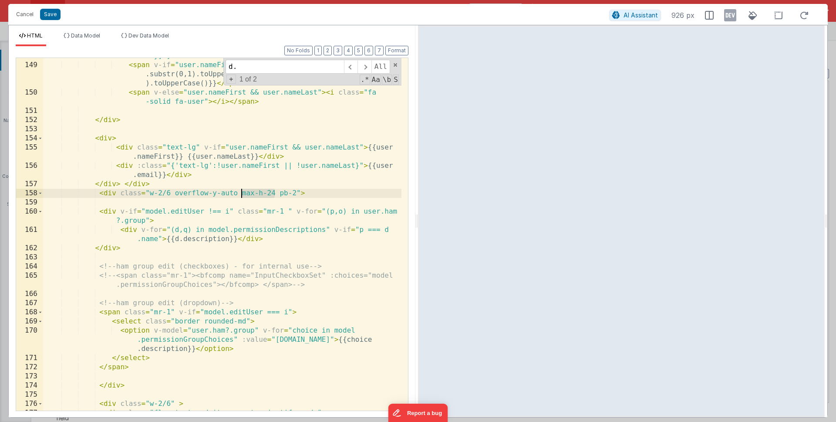
drag, startPoint x: 276, startPoint y: 194, endPoint x: 240, endPoint y: 192, distance: 35.3
click at [240, 192] on div "< div class = "w-2/6 flex-1 min-w-[50%] flex items-center text-start" > < div c…" at bounding box center [222, 223] width 358 height 398
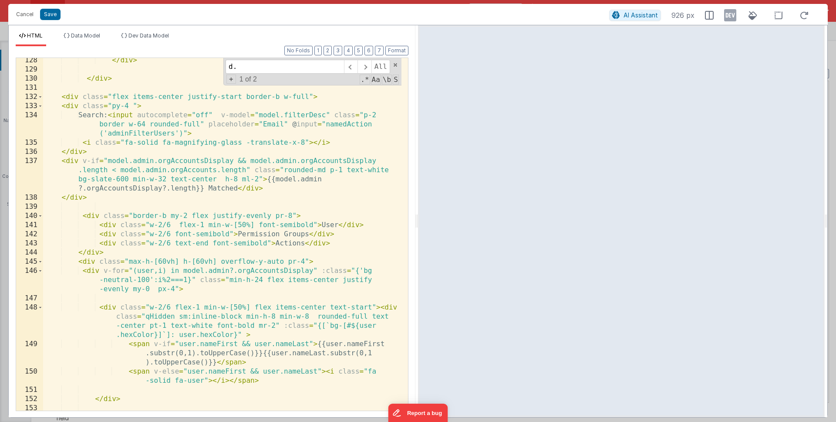
scroll to position [1796, 0]
click at [171, 102] on div "</ div > </ div > < div class = "flex items-center justify-start border-b w-ful…" at bounding box center [222, 240] width 358 height 371
type input "v-for"
click at [178, 290] on div "</ div > </ div > < div class = "flex items-center justify-start border-b w-ful…" at bounding box center [222, 240] width 358 height 371
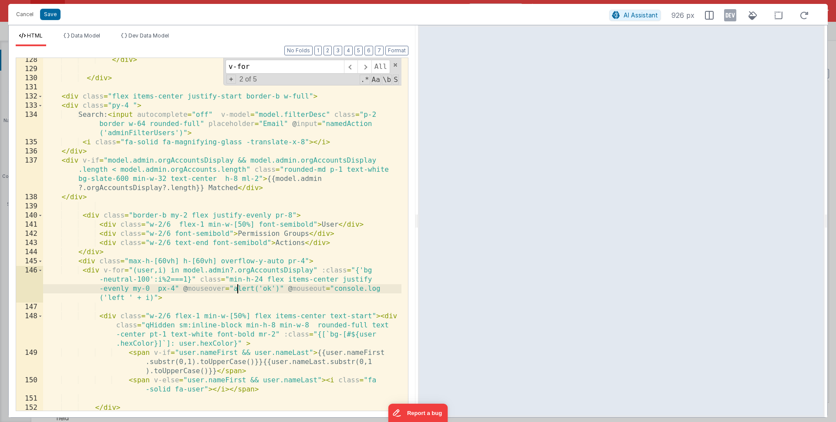
click at [239, 287] on div "</ div > </ div > < div class = "flex items-center justify-start border-b w-ful…" at bounding box center [222, 240] width 358 height 371
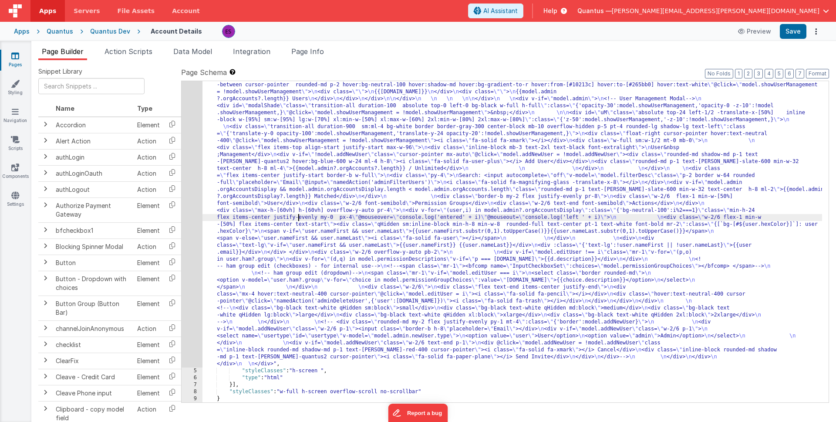
click at [299, 218] on div ""html" : "<div class= \" z-40 flex flex-wrap overflow-scroll no-scrollbar \" > …" at bounding box center [513, 280] width 620 height 830
click at [188, 251] on div "4" at bounding box center [192, 116] width 21 height 502
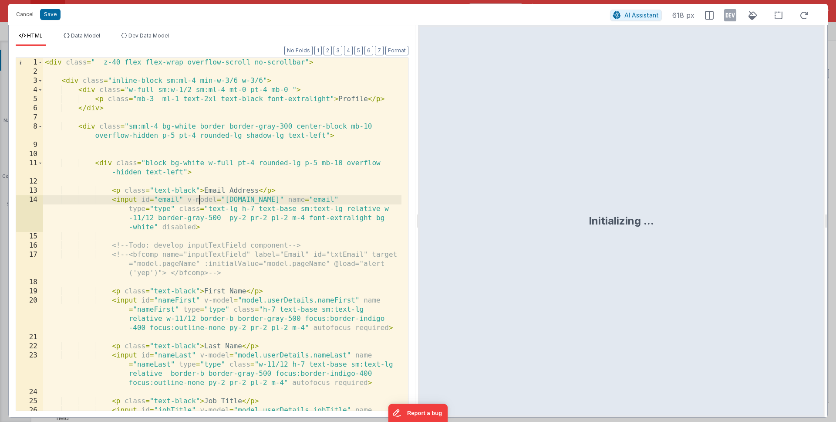
click at [201, 203] on div "< div class = " z-40 flex flex-wrap overflow-scroll no-scrollbar" > < div class…" at bounding box center [222, 257] width 358 height 398
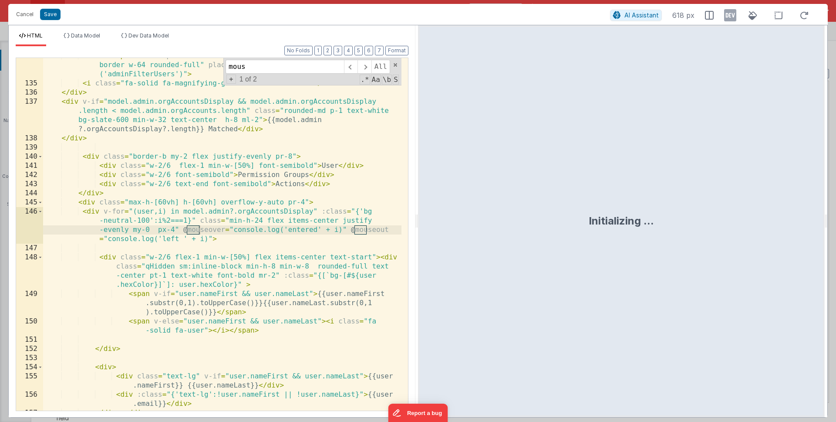
scroll to position [1855, 0]
type input "mouseover"
click at [211, 240] on div "Search: < input autocomplete = "off" v-model = "model.filterDesc" class = "p-2 …" at bounding box center [222, 245] width 358 height 389
drag, startPoint x: 233, startPoint y: 229, endPoint x: 340, endPoint y: 228, distance: 107.1
click at [340, 228] on div "Search: < input autocomplete = "off" v-model = "model.filterDesc" class = "p-2 …" at bounding box center [222, 245] width 358 height 389
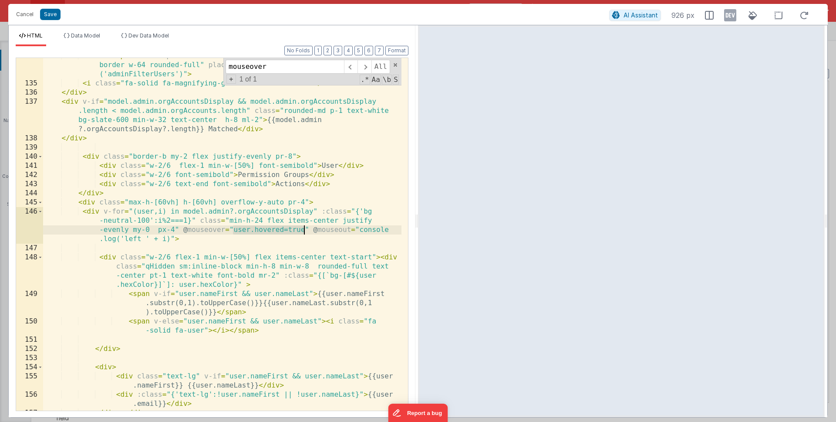
drag, startPoint x: 233, startPoint y: 229, endPoint x: 303, endPoint y: 228, distance: 69.7
click at [303, 228] on div "Search: < input autocomplete = "off" v-model = "model.filterDesc" class = "p-2 …" at bounding box center [222, 245] width 358 height 389
drag, startPoint x: 359, startPoint y: 227, endPoint x: 172, endPoint y: 240, distance: 187.7
click at [172, 240] on div "Search: < input autocomplete = "off" v-model = "model.filterDesc" class = "p-2 …" at bounding box center [222, 245] width 358 height 389
paste textarea
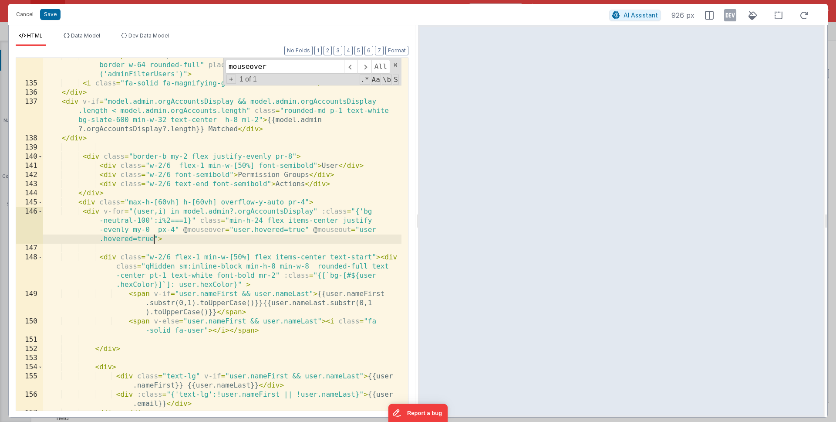
click at [146, 240] on div "Search: < input autocomplete = "off" v-model = "model.filterDesc" class = "p-2 …" at bounding box center [222, 245] width 358 height 389
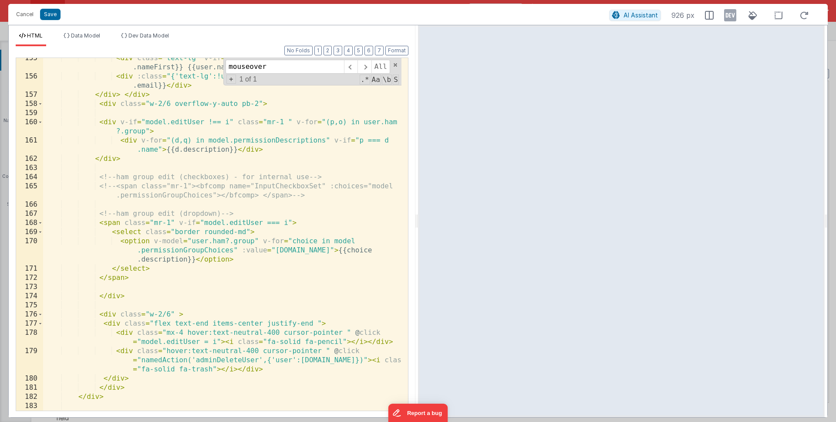
scroll to position [2186, 0]
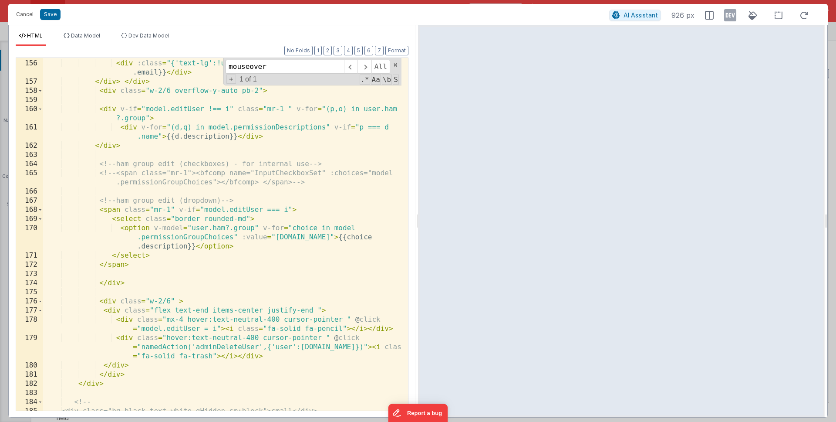
click at [234, 259] on div "< div class = "text-lg" v-if = "user.nameFirst && user.nameLast" > {{user .name…" at bounding box center [222, 231] width 358 height 380
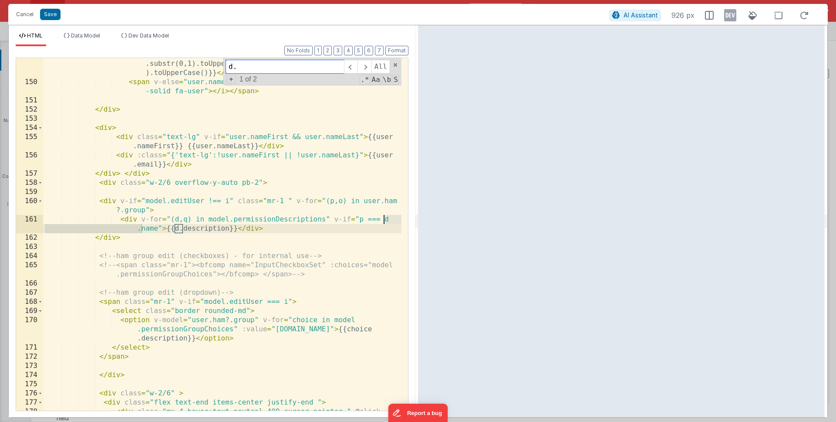
scroll to position [2091, 0]
type input "d."
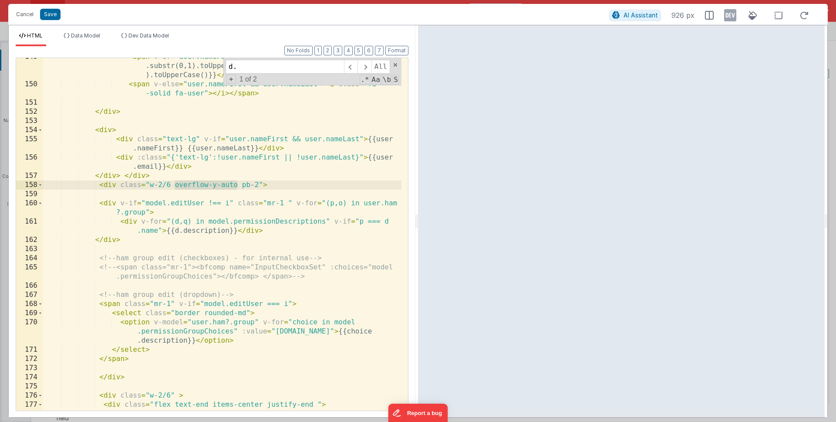
drag, startPoint x: 237, startPoint y: 183, endPoint x: 176, endPoint y: 185, distance: 61.4
click at [176, 185] on div "< span v-if = "user.nameFirst && user.nameLast" > {{user.nameFirst .substr(0,1)…" at bounding box center [222, 251] width 358 height 398
click at [195, 183] on div "< span v-if = "user.nameFirst && user.nameLast" > {{user.nameFirst .substr(0,1)…" at bounding box center [222, 251] width 358 height 398
click at [293, 183] on div "< span v-if = "user.nameFirst && user.nameLast" > {{user.nameFirst .substr(0,1)…" at bounding box center [222, 251] width 358 height 398
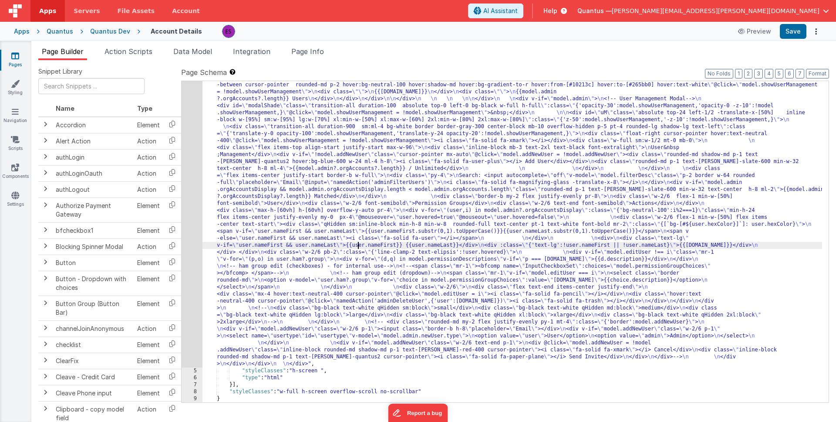
click at [359, 244] on div ""html" : "<div class= \" z-40 flex flex-wrap overflow-scroll no-scrollbar \" > …" at bounding box center [513, 280] width 620 height 830
click at [195, 256] on div "4" at bounding box center [192, 116] width 21 height 502
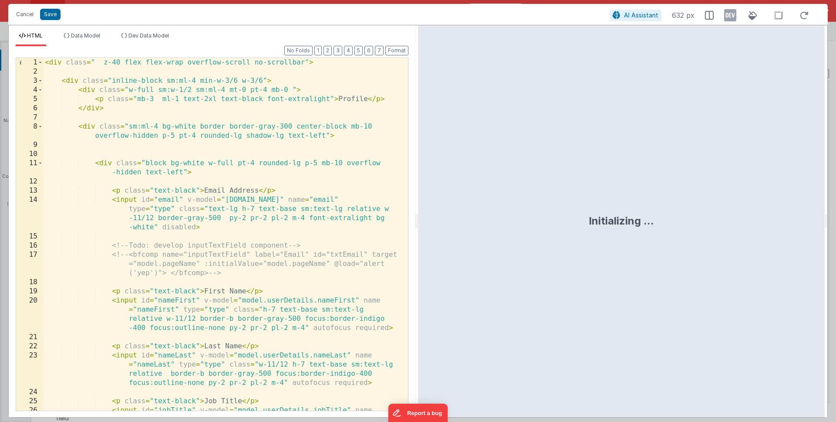
click at [199, 261] on div "< div class = " z-40 flex flex-wrap overflow-scroll no-scrollbar" > < div class…" at bounding box center [222, 257] width 358 height 398
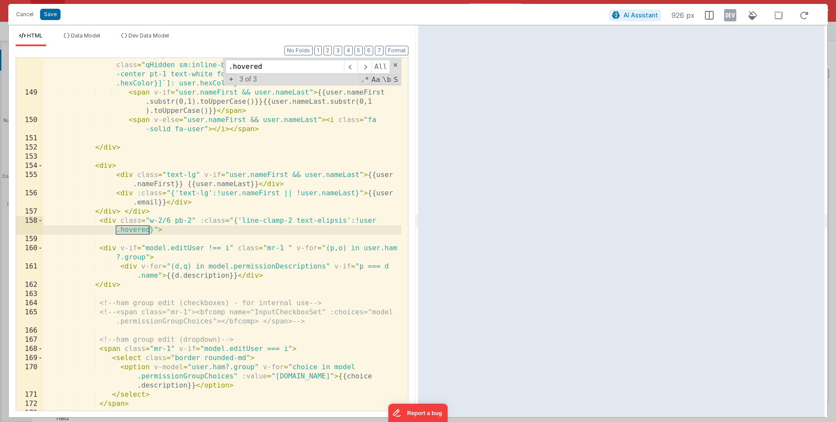
scroll to position [2056, 0]
type input ".hovered"
click at [257, 255] on div "< div class = "w-2/6 flex-1 min-w-[50%] flex items-center text-start" > < div c…" at bounding box center [222, 250] width 358 height 398
click at [148, 229] on div "< div class = "w-2/6 flex-1 min-w-[50%] flex items-center text-start" > < div c…" at bounding box center [222, 250] width 358 height 398
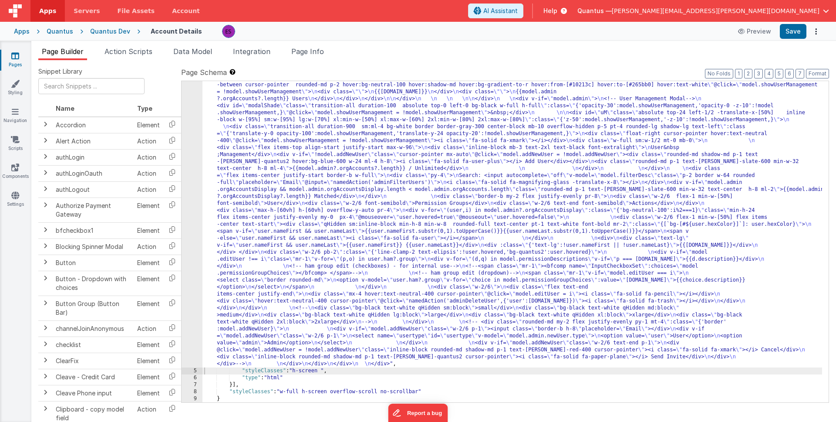
click at [318, 167] on div ""html" : "<div class= \" z-40 flex flex-wrap overflow-scroll no-scrollbar \" > …" at bounding box center [513, 280] width 620 height 830
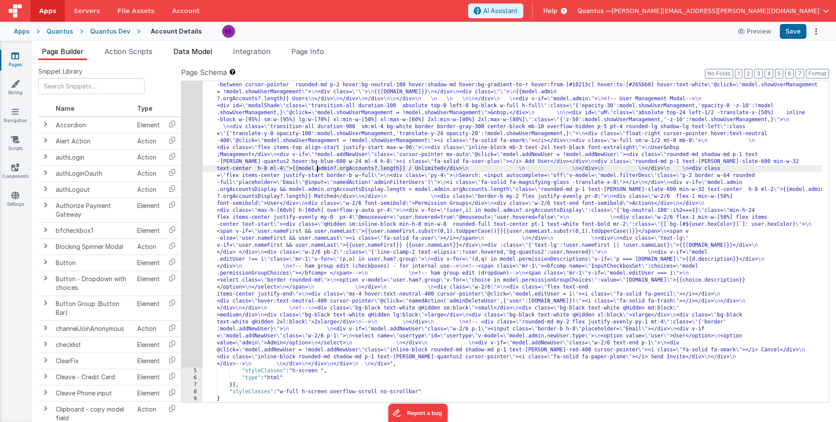
click at [199, 53] on span "Data Model" at bounding box center [192, 51] width 39 height 9
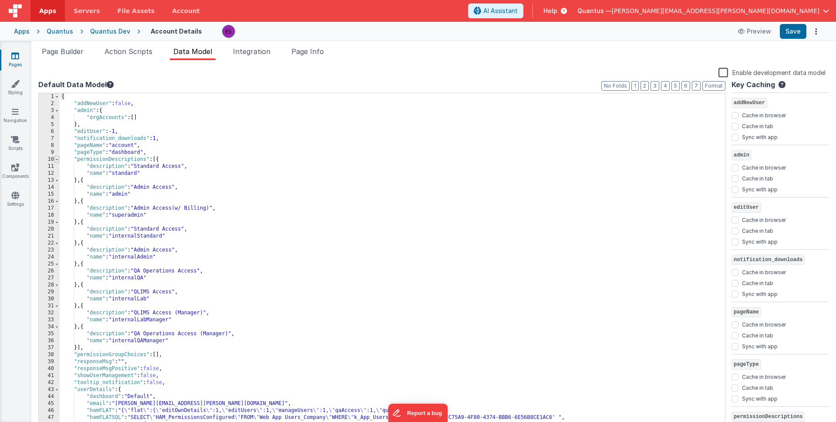
click at [58, 159] on span at bounding box center [56, 159] width 5 height 7
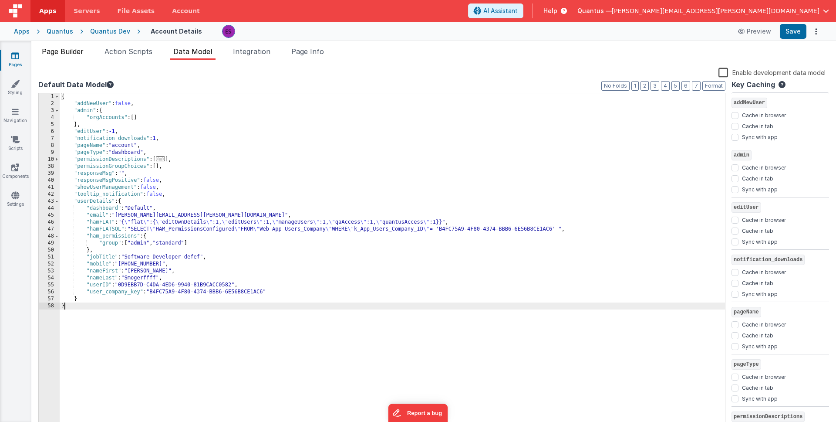
click at [69, 52] on span "Page Builder" at bounding box center [63, 51] width 42 height 9
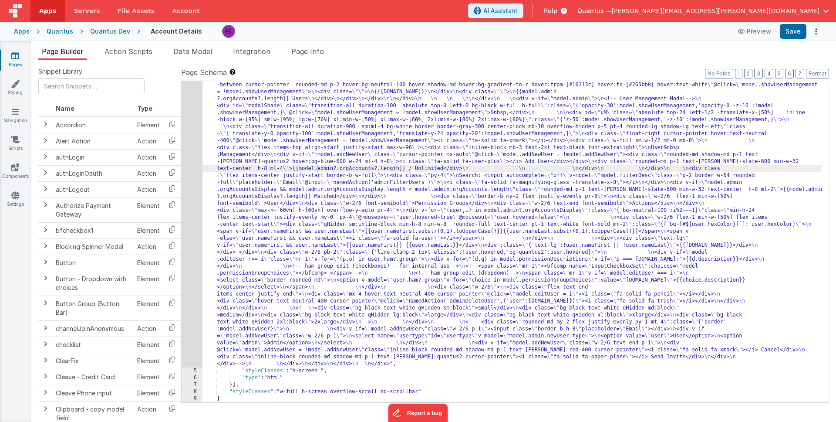
click at [236, 131] on div ""html" : "<div class= \" z-40 flex flex-wrap overflow-scroll no-scrollbar \" > …" at bounding box center [513, 280] width 620 height 830
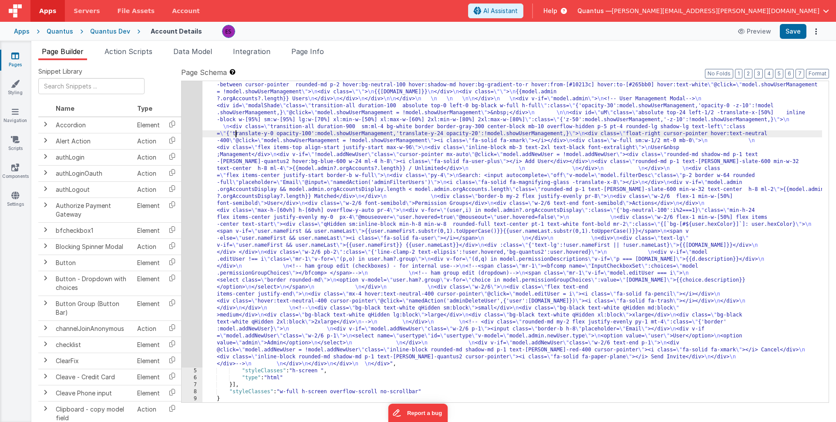
click at [196, 138] on div "4" at bounding box center [192, 116] width 21 height 502
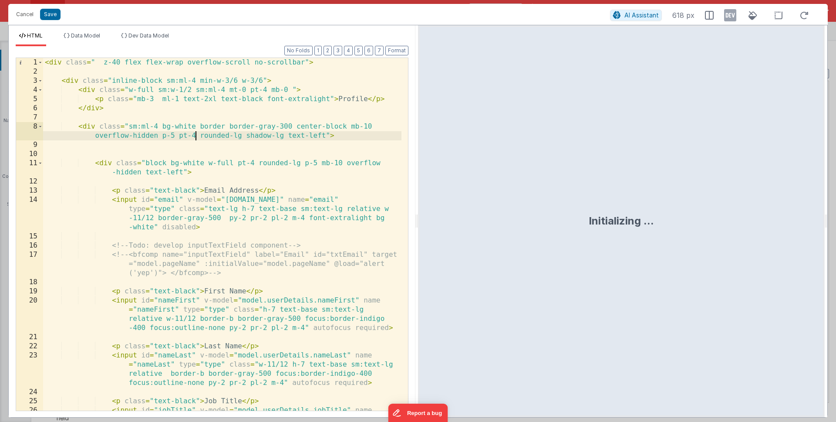
click at [196, 138] on div "< div class = " z-40 flex flex-wrap overflow-scroll no-scrollbar" > < div class…" at bounding box center [222, 257] width 358 height 398
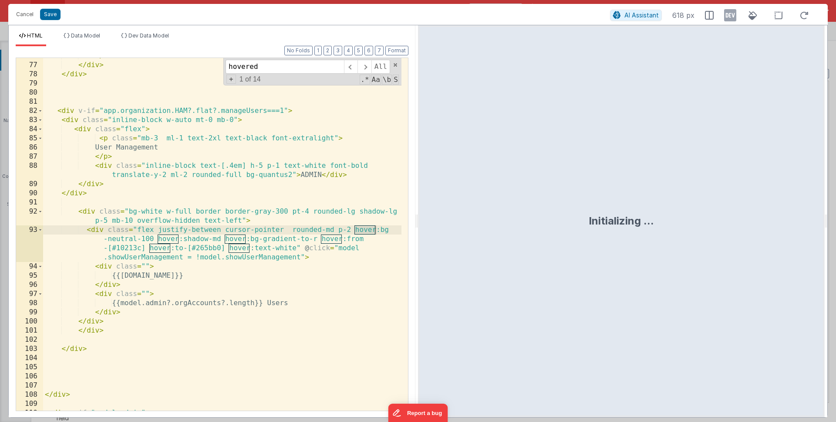
scroll to position [1855, 0]
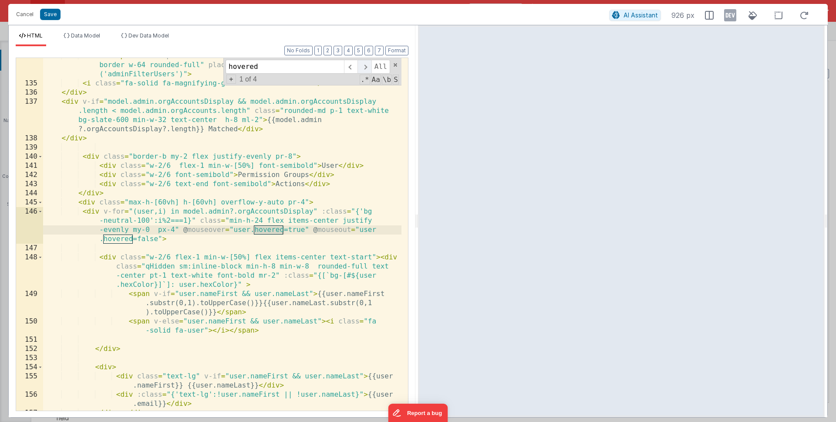
type input "hovered"
click at [367, 68] on span at bounding box center [365, 67] width 14 height 14
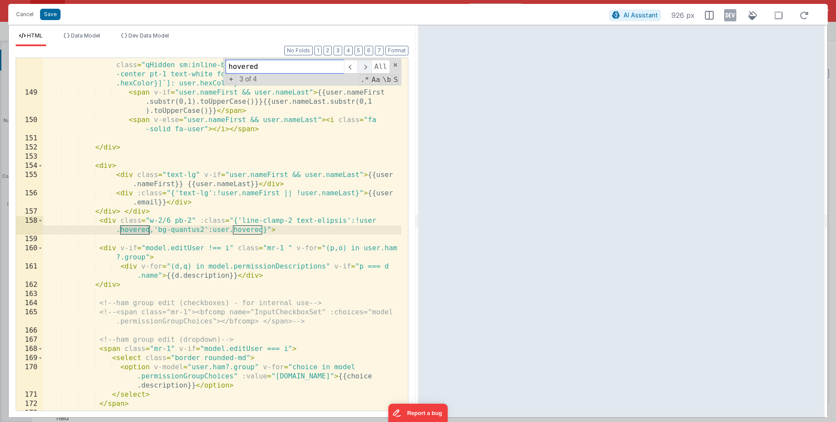
scroll to position [2056, 0]
click at [191, 221] on div "< div class = "w-2/6 flex-1 min-w-[50%] flex items-center text-start" > < div c…" at bounding box center [222, 250] width 358 height 398
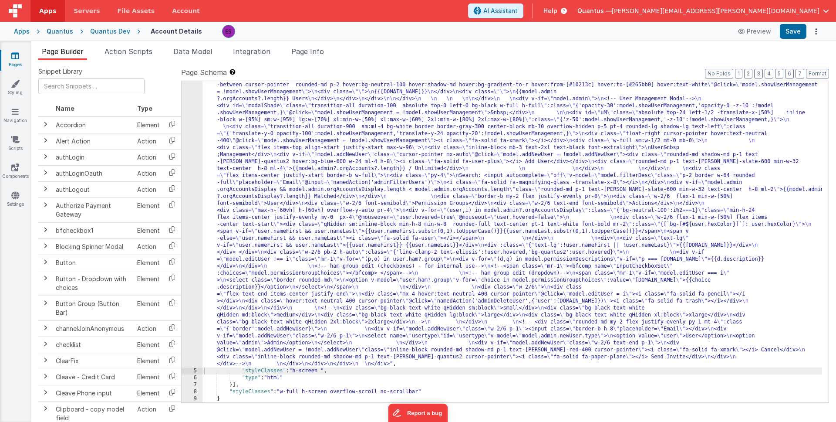
click at [243, 311] on div ""html" : "<div class= \" z-40 flex flex-wrap overflow-scroll no-scrollbar \" > …" at bounding box center [513, 280] width 620 height 830
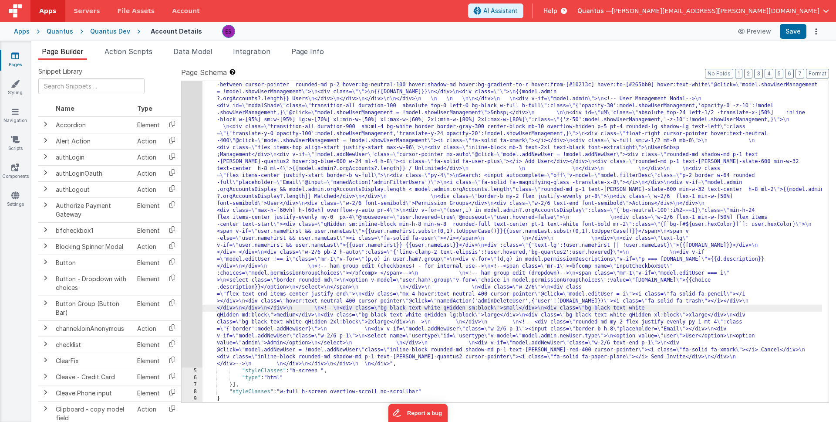
click at [191, 335] on div "4" at bounding box center [192, 116] width 21 height 502
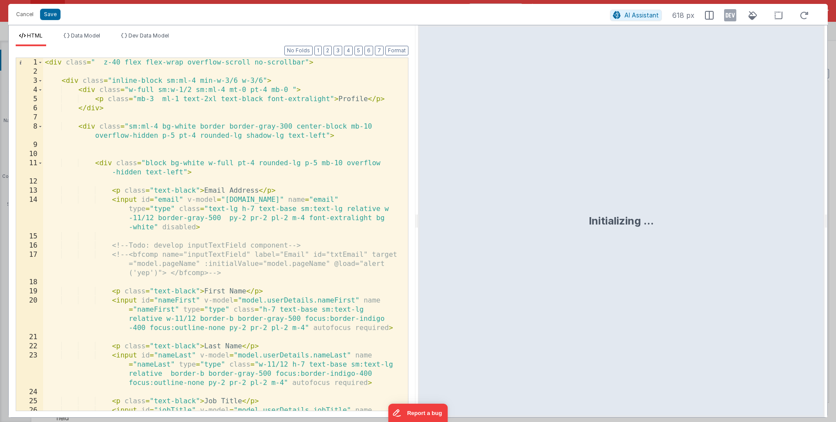
click at [192, 334] on div "< div class = " z-40 flex flex-wrap overflow-scroll no-scrollbar" > < div class…" at bounding box center [222, 257] width 358 height 398
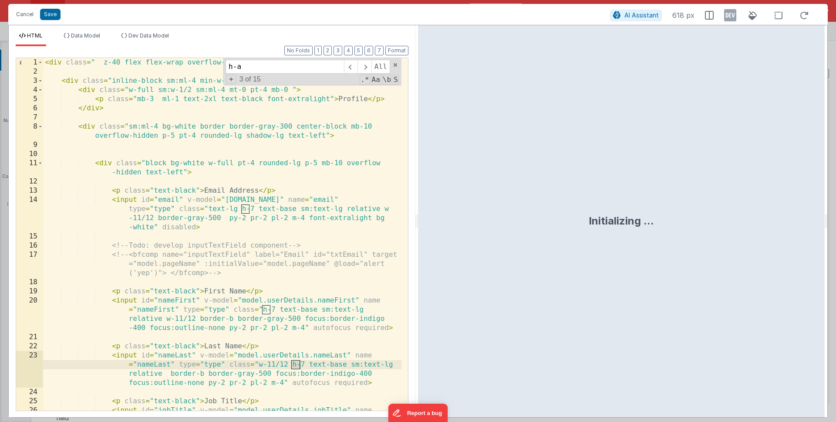
scroll to position [2047, 0]
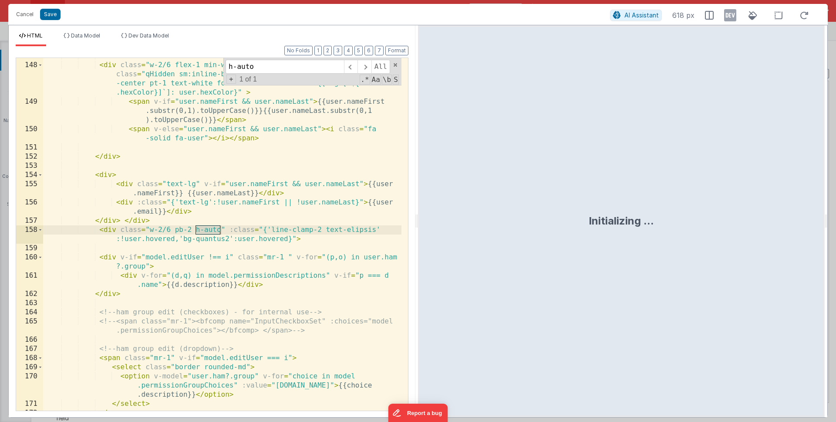
type input "h-auto"
click at [202, 259] on div "< div class = "w-2/6 flex-1 min-w-[50%] flex items-center text-start" > < div c…" at bounding box center [222, 236] width 358 height 371
click at [215, 228] on div "< div class = "w-2/6 flex-1 min-w-[50%] flex items-center text-start" > < div c…" at bounding box center [222, 236] width 358 height 371
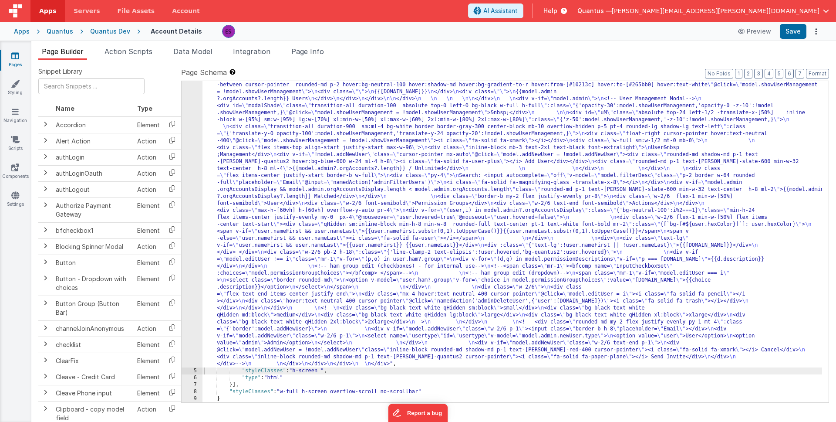
drag, startPoint x: 374, startPoint y: 237, endPoint x: 308, endPoint y: 240, distance: 65.9
click at [374, 236] on div ""html" : "<div class= \" z-40 flex flex-wrap overflow-scroll no-scrollbar \" > …" at bounding box center [513, 280] width 620 height 830
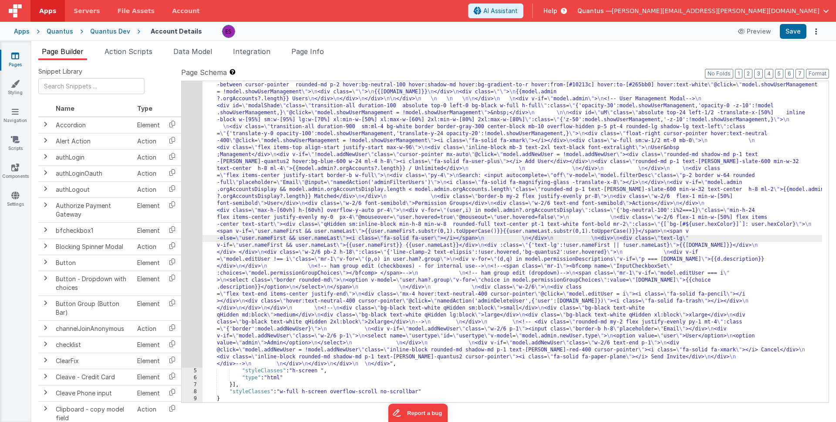
click at [196, 265] on div "4" at bounding box center [192, 116] width 21 height 502
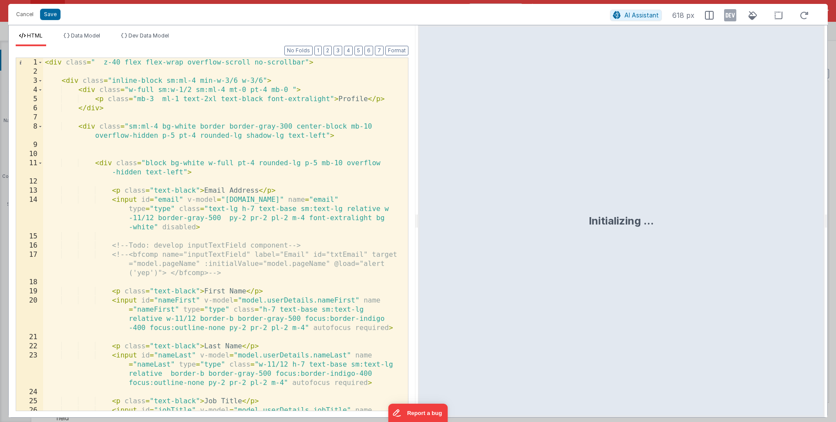
click at [241, 224] on div "< div class = " z-40 flex flex-wrap overflow-scroll no-scrollbar" > < div class…" at bounding box center [222, 257] width 358 height 398
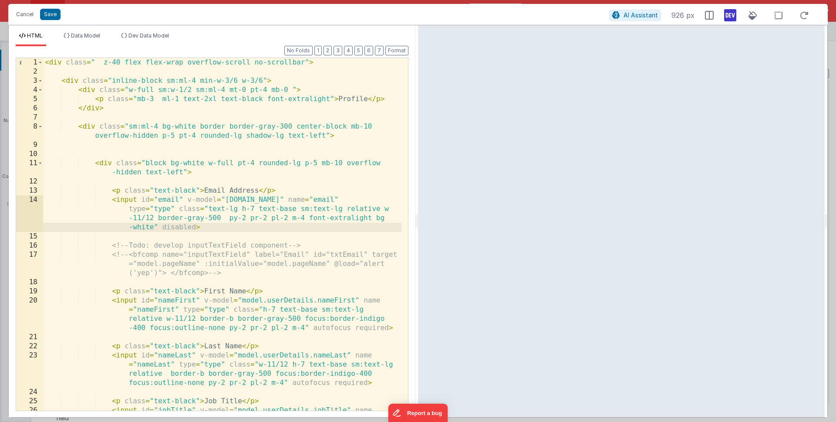
click at [728, 18] on icon at bounding box center [730, 15] width 12 height 14
click at [730, 18] on icon at bounding box center [730, 15] width 12 height 14
click at [150, 33] on span "Dev Data Model" at bounding box center [148, 35] width 41 height 7
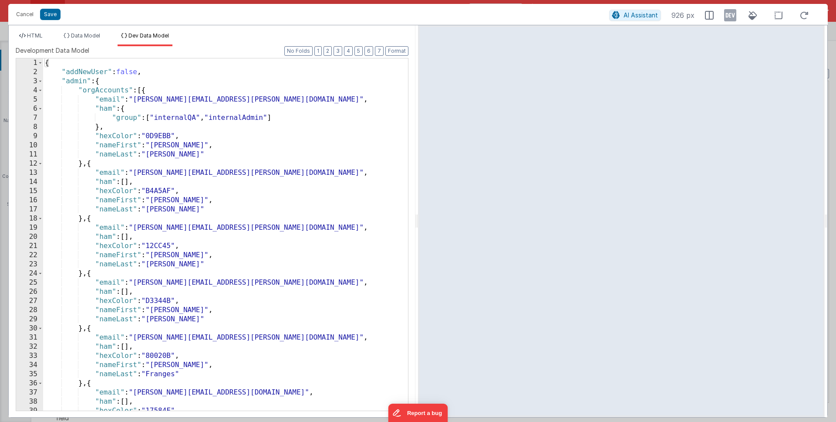
click at [185, 139] on div "{ "addNewUser" : false , "admin" : { "orgAccounts" : [{ "email" : "[PERSON_NAME…" at bounding box center [222, 243] width 358 height 370
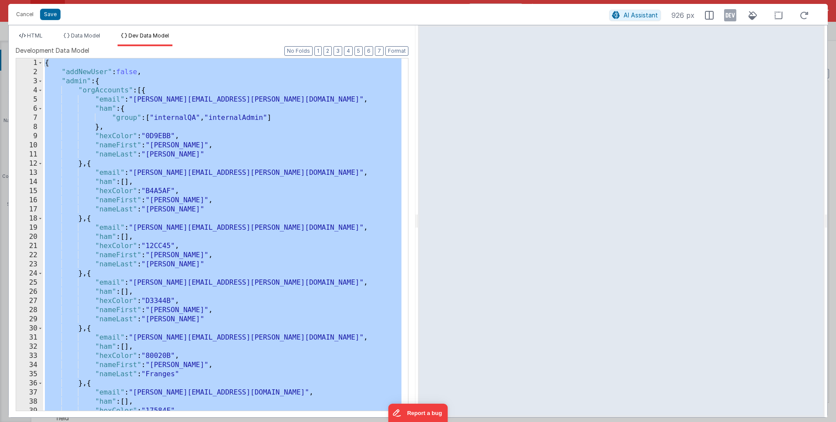
scroll to position [1560, 0]
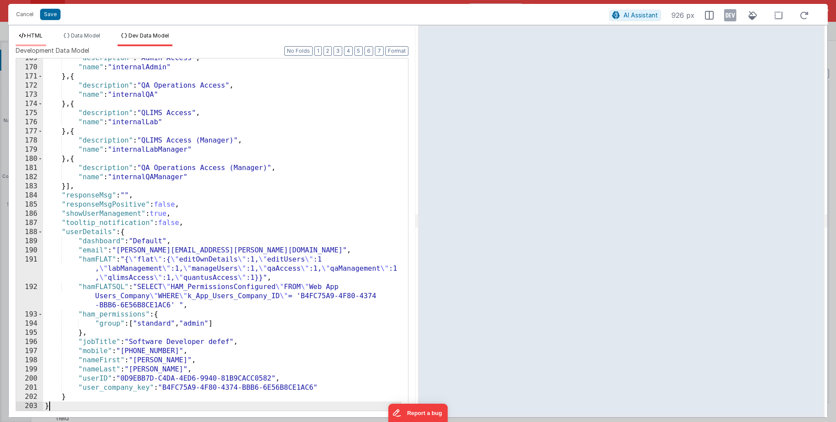
click at [37, 34] on span "HTML" at bounding box center [35, 35] width 16 height 7
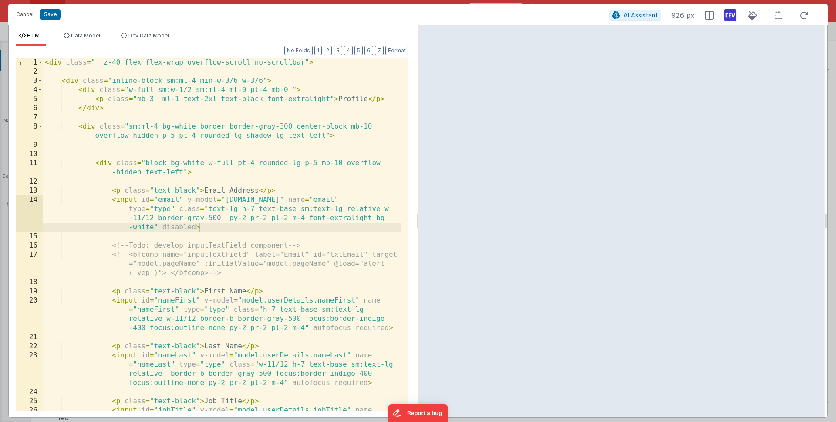
click at [727, 15] on icon at bounding box center [730, 15] width 12 height 14
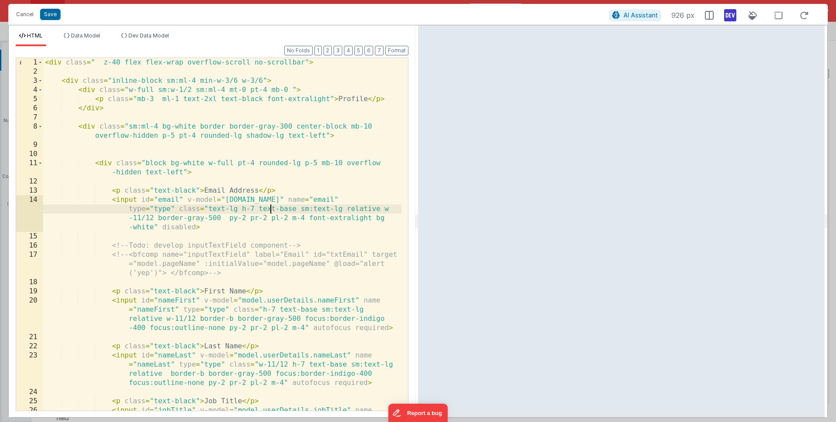
click at [270, 211] on div "< div class = " z-40 flex flex-wrap overflow-scroll no-scrollbar" > < div class…" at bounding box center [222, 257] width 358 height 398
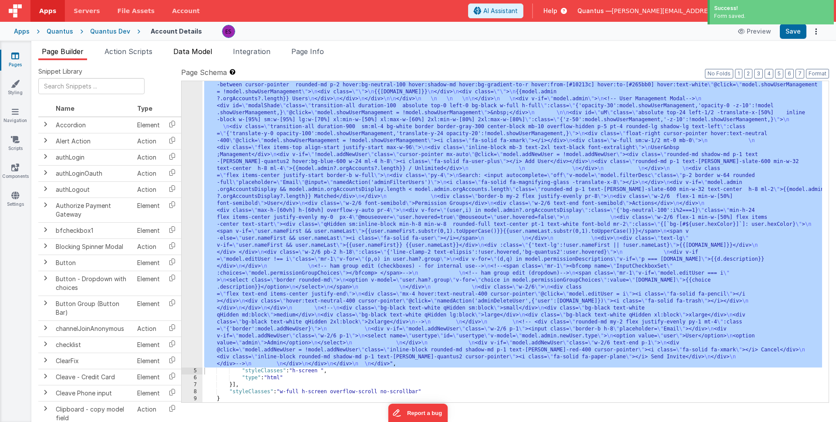
click at [199, 54] on span "Data Model" at bounding box center [192, 51] width 39 height 9
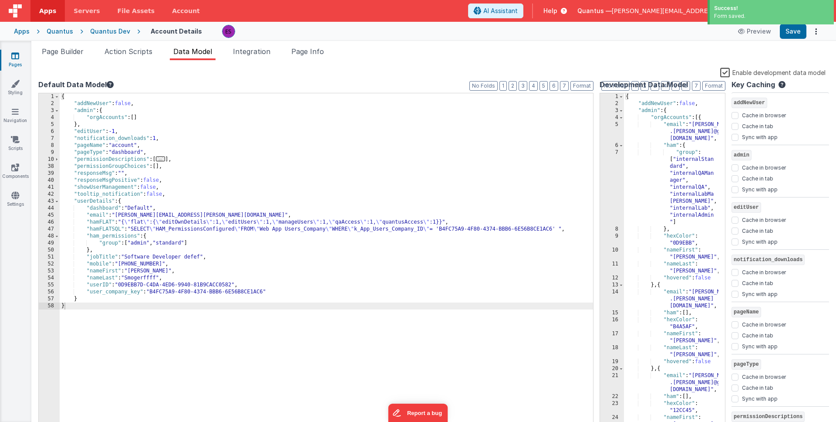
click at [726, 74] on label "Enable development data model" at bounding box center [772, 72] width 105 height 10
click at [0, 0] on input "Enable development data model" at bounding box center [0, 0] width 0 height 0
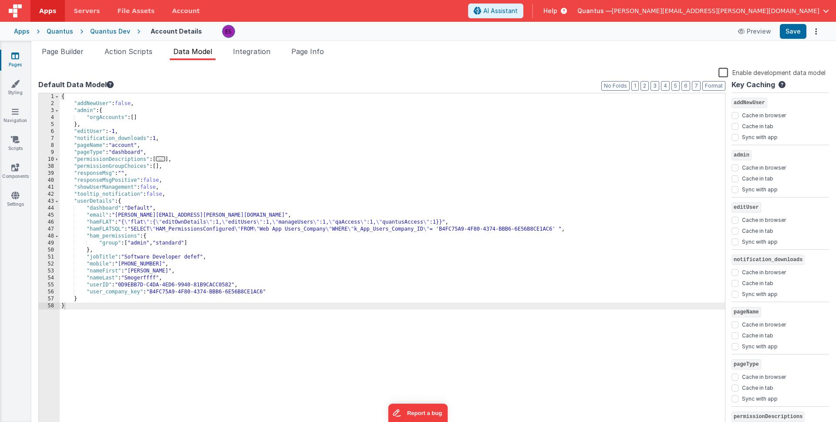
click at [237, 222] on div "{ "addNewUser" : false , "admin" : { "orgAccounts" : [ ] } , "editUser" : -1 , …" at bounding box center [393, 268] width 666 height 350
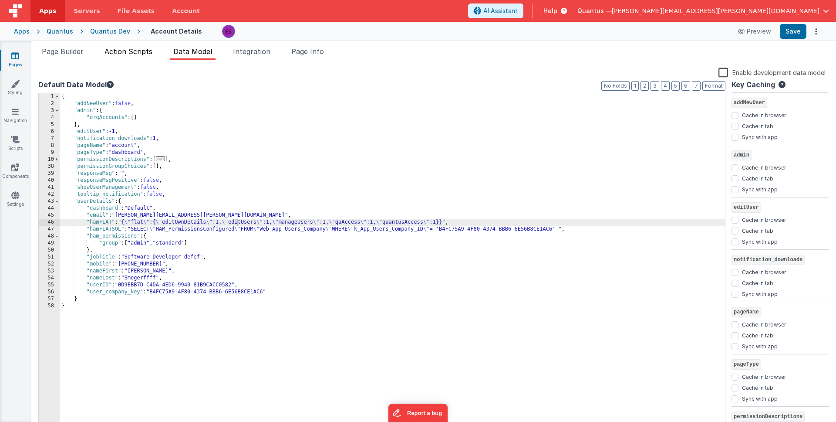
drag, startPoint x: 140, startPoint y: 50, endPoint x: 140, endPoint y: 57, distance: 7.4
click at [140, 50] on span "Action Scripts" at bounding box center [129, 51] width 48 height 9
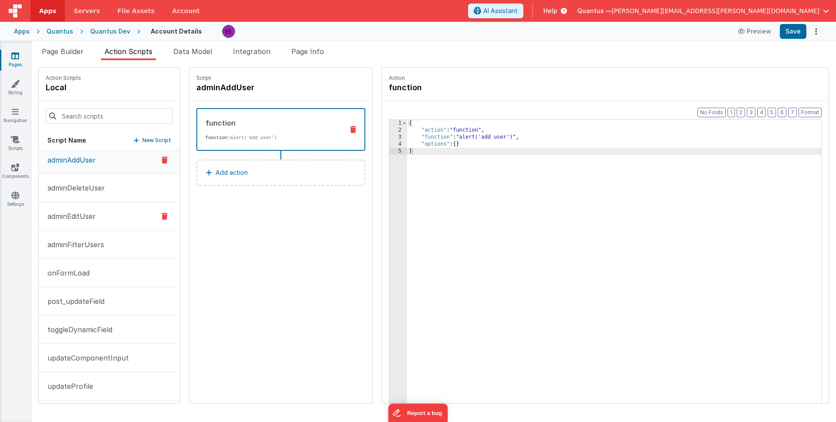
scroll to position [0, 0]
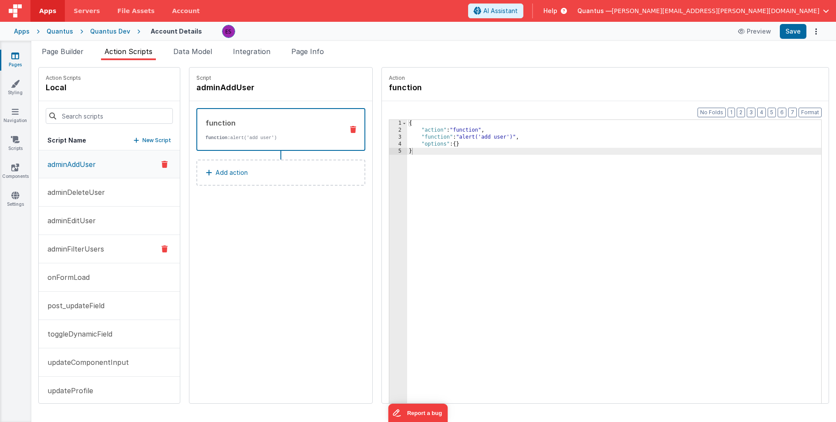
click at [95, 241] on button "adminFilterUsers" at bounding box center [109, 249] width 141 height 28
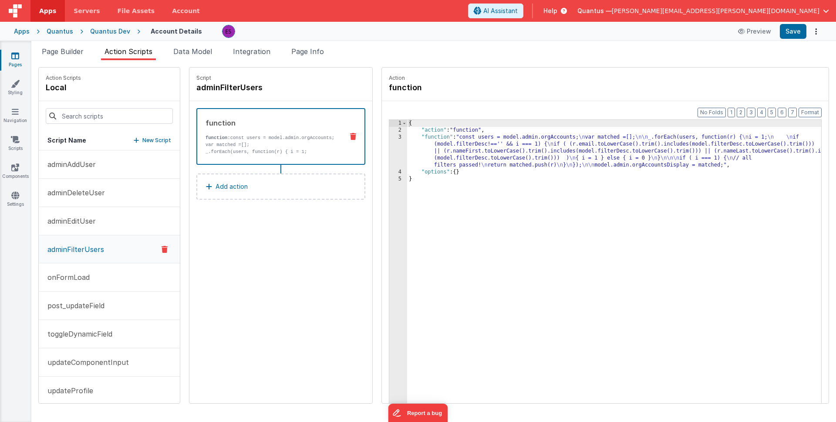
click at [407, 150] on div "{ "action" : "function" , "function" : "const users = model.admin.orgAccounts; …" at bounding box center [625, 282] width 437 height 324
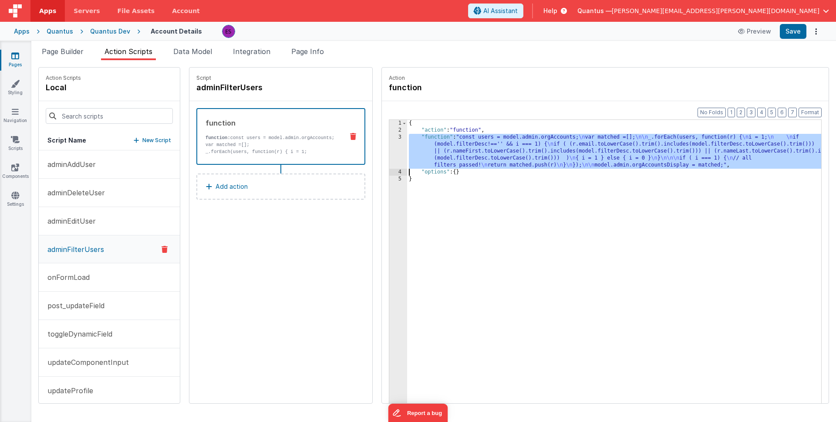
click at [389, 152] on div "3" at bounding box center [398, 151] width 18 height 35
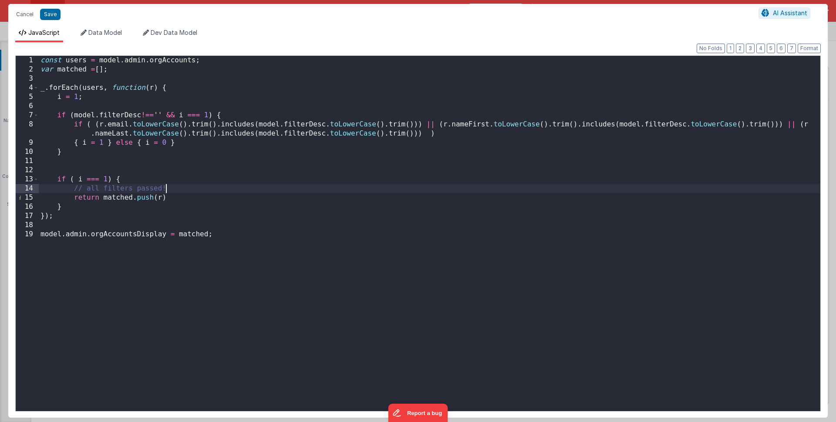
click at [248, 185] on div "const users = model . admin . orgAccounts ; var matched = [ ] ; _ . forEach ( u…" at bounding box center [430, 242] width 782 height 373
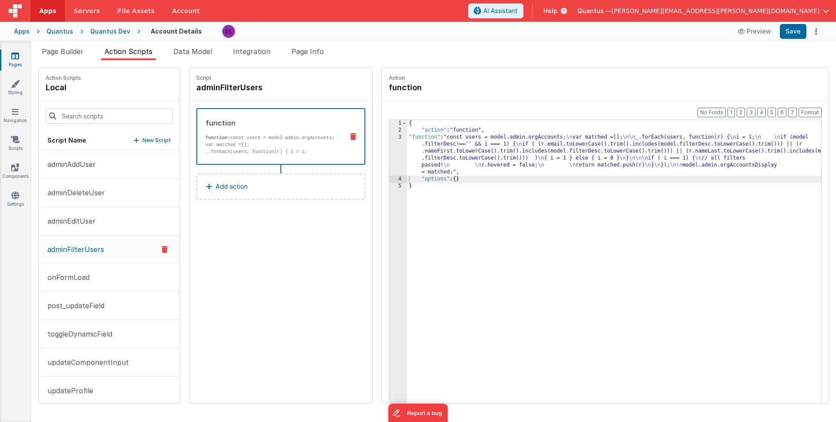
click at [424, 153] on div "{ "action" : "function" , "function" : "const users = model.admin.orgAccounts; …" at bounding box center [625, 282] width 437 height 324
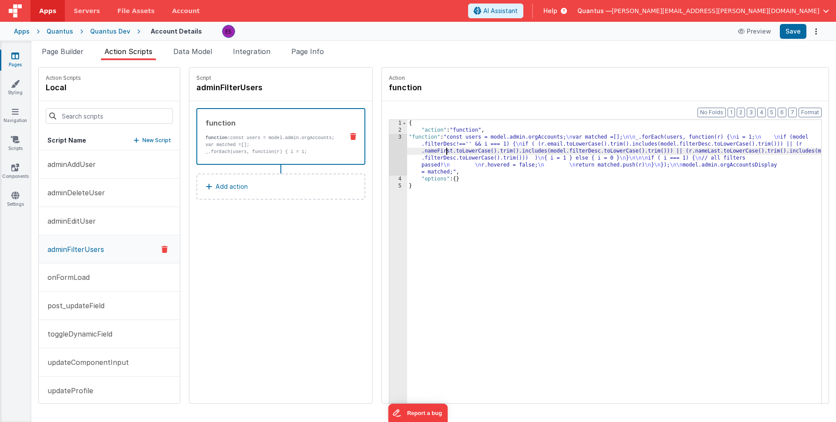
click at [439, 151] on div "{ "action" : "function" , "function" : "const users = model.admin.orgAccounts; …" at bounding box center [625, 282] width 437 height 324
click at [389, 151] on div "3" at bounding box center [398, 155] width 18 height 42
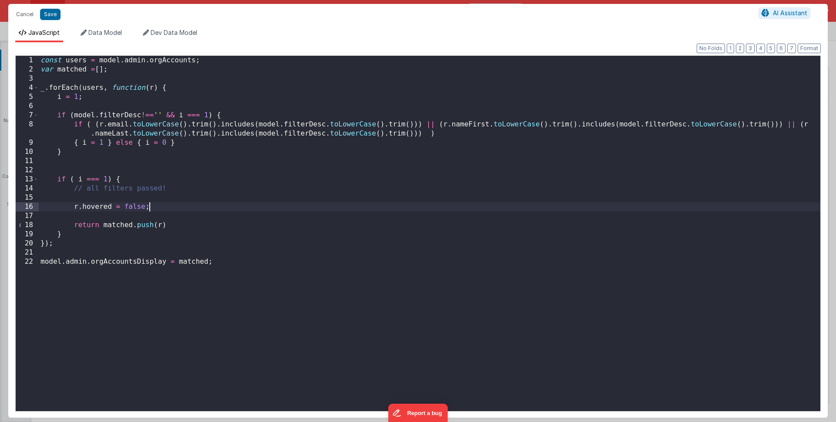
click at [153, 205] on div "const users = model . admin . orgAccounts ; var matched = [ ] ; _ . forEach ( u…" at bounding box center [430, 242] width 782 height 373
drag, startPoint x: 163, startPoint y: 206, endPoint x: 77, endPoint y: 203, distance: 86.3
click at [74, 204] on div "const users = model . admin . orgAccounts ; var matched = [ ] ; _ . forEach ( u…" at bounding box center [430, 242] width 782 height 373
click at [51, 18] on button "Save" at bounding box center [50, 14] width 20 height 11
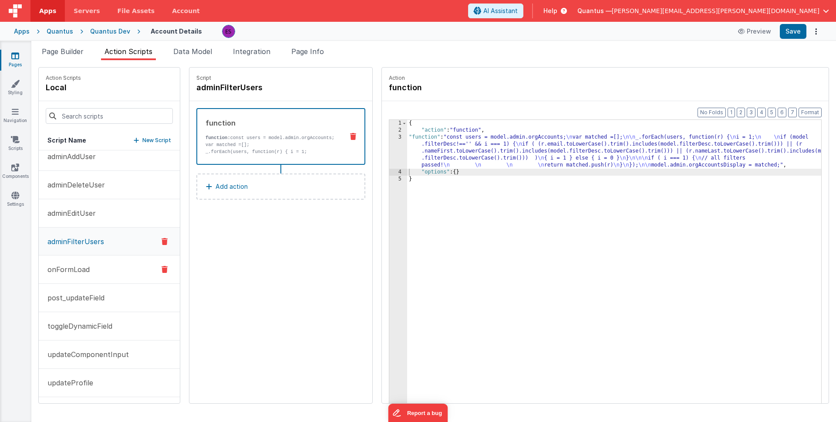
scroll to position [9, 0]
click at [93, 269] on button "onFormLoad" at bounding box center [109, 268] width 141 height 28
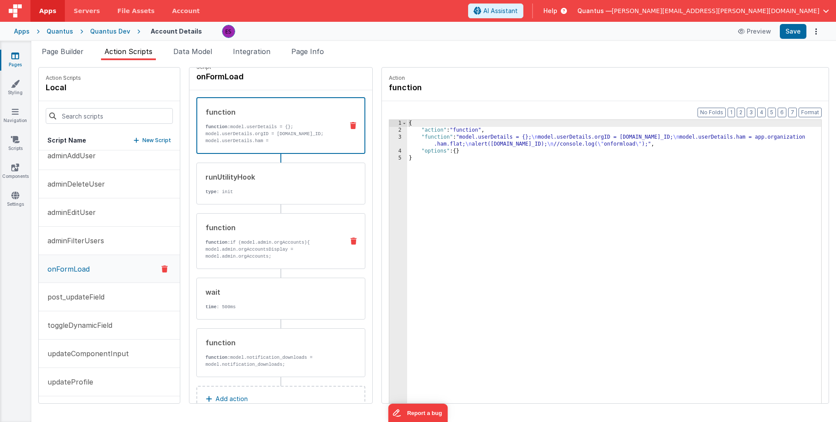
scroll to position [11, 0]
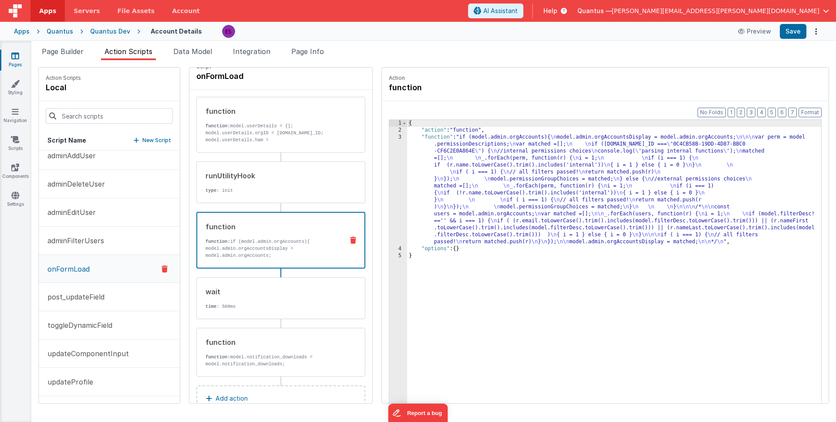
click at [238, 241] on p "function: if (model.admin.orgAccounts){ model.admin.orgAccountsDisplay = model.…" at bounding box center [271, 248] width 131 height 21
drag, startPoint x: 431, startPoint y: 192, endPoint x: 395, endPoint y: 191, distance: 36.6
click at [431, 192] on div "{ "action" : "function" , "function" : "if (model.admin.orgAccounts){ \n model.…" at bounding box center [625, 282] width 437 height 324
click at [389, 196] on div "3" at bounding box center [398, 189] width 18 height 111
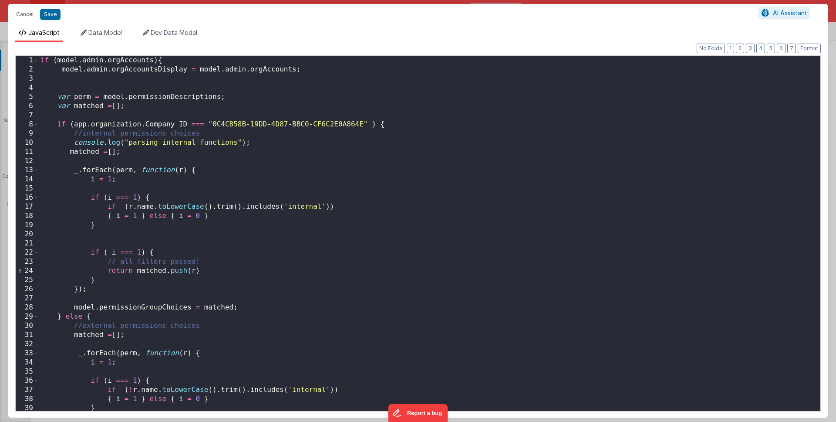
click at [77, 142] on div "if ( model . admin . orgAccounts ) { model . admin . orgAccountsDisplay = model…" at bounding box center [426, 242] width 775 height 373
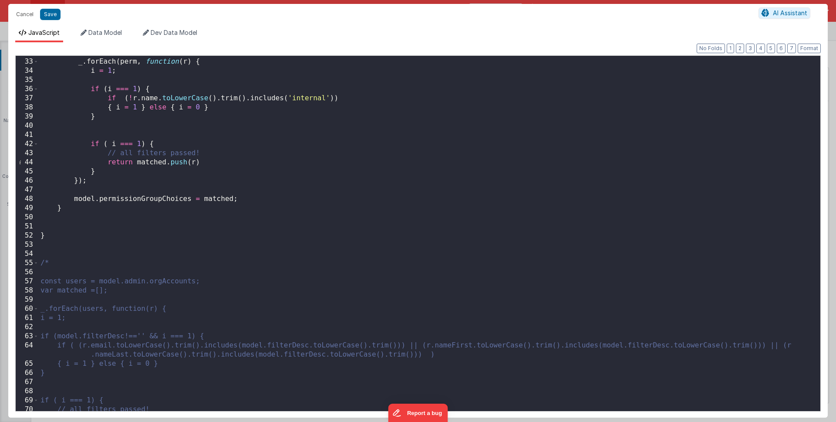
scroll to position [0, 0]
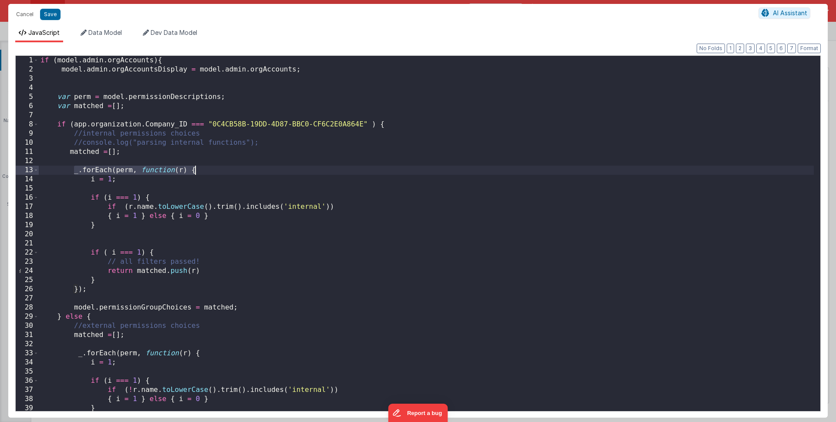
drag, startPoint x: 72, startPoint y: 169, endPoint x: 227, endPoint y: 169, distance: 154.6
click at [227, 169] on div "if ( model . admin . orgAccounts ) { model . admin . orgAccountsDisplay = model…" at bounding box center [426, 242] width 775 height 373
click at [72, 79] on div "if ( model . admin . orgAccounts ) { model . admin . orgAccountsDisplay = model…" at bounding box center [426, 242] width 775 height 373
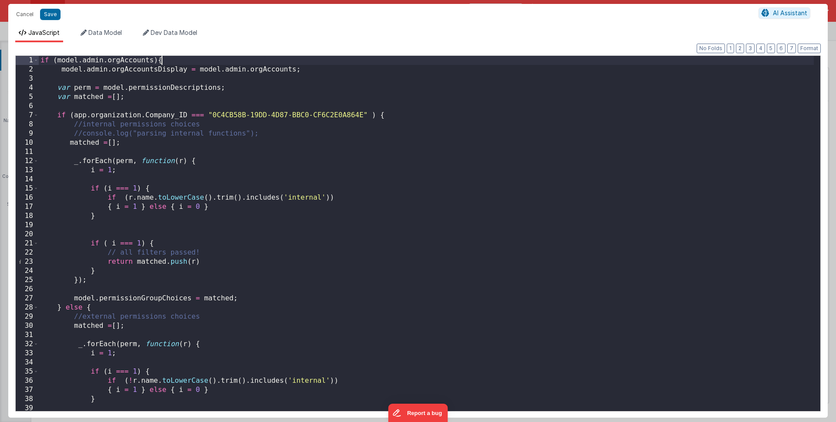
click at [181, 59] on div "if ( model . admin . orgAccounts ) { model . admin . orgAccountsDisplay = model…" at bounding box center [426, 242] width 775 height 373
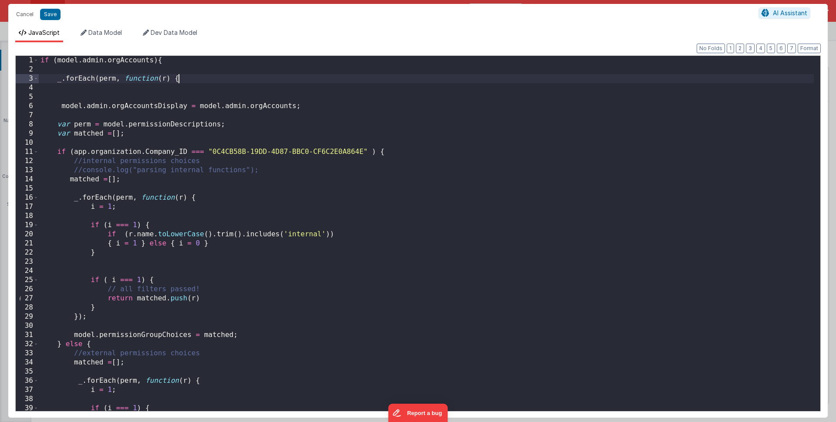
click at [108, 79] on div "if ( model . admin . orgAccounts ) { _ . forEach ( perm , function ( r ) { mode…" at bounding box center [426, 242] width 775 height 373
click at [244, 97] on div "if ( model . admin . orgAccounts ) { _ . forEach ( model . admin . orgAccounts …" at bounding box center [426, 242] width 775 height 373
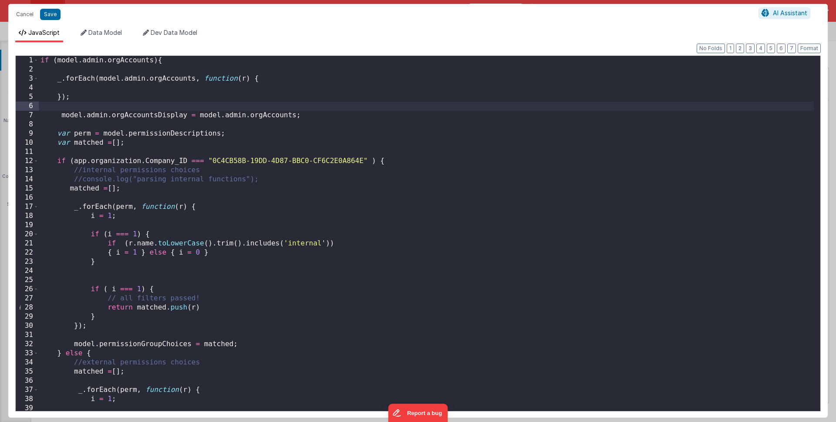
click at [180, 90] on div "if ( model . admin . orgAccounts ) { _ . forEach ( model . admin . orgAccounts …" at bounding box center [426, 242] width 775 height 373
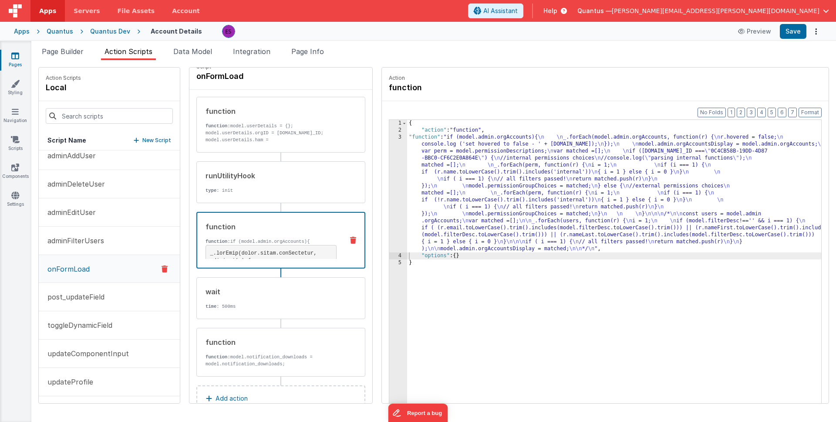
click at [92, 56] on ul "Page Builder Action Scripts Data Model Integration Page Info" at bounding box center [433, 53] width 805 height 14
click at [66, 48] on span "Page Builder" at bounding box center [63, 51] width 42 height 9
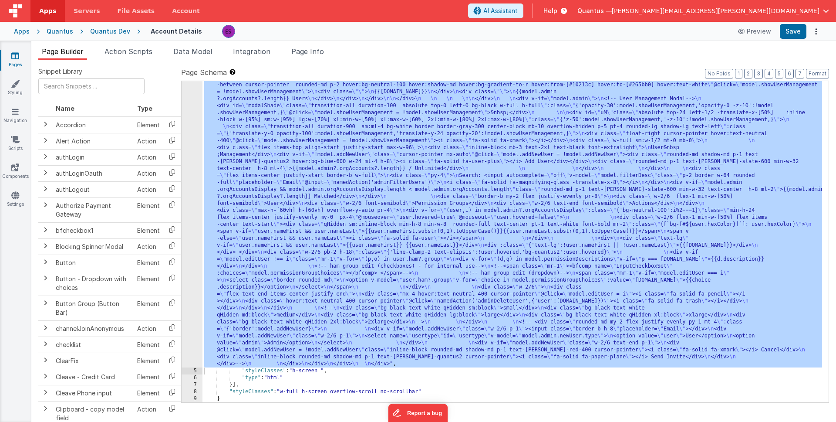
click at [262, 185] on div ""html" : "<div class= \" z-40 flex flex-wrap overflow-scroll no-scrollbar \" > …" at bounding box center [513, 280] width 620 height 830
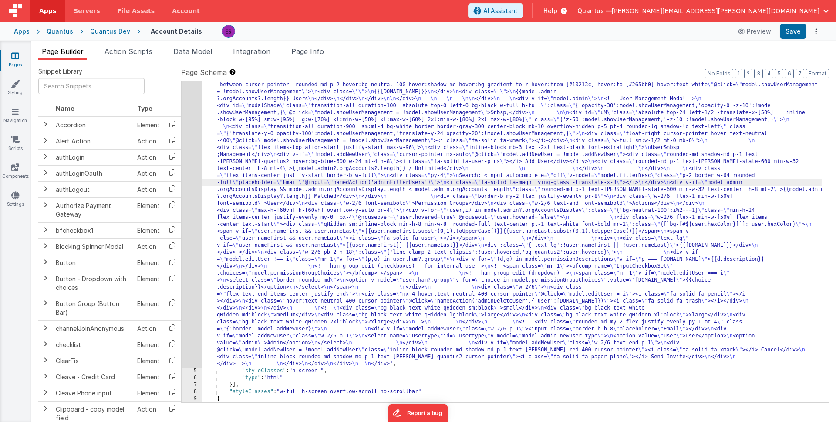
click at [184, 227] on div "4" at bounding box center [192, 116] width 21 height 502
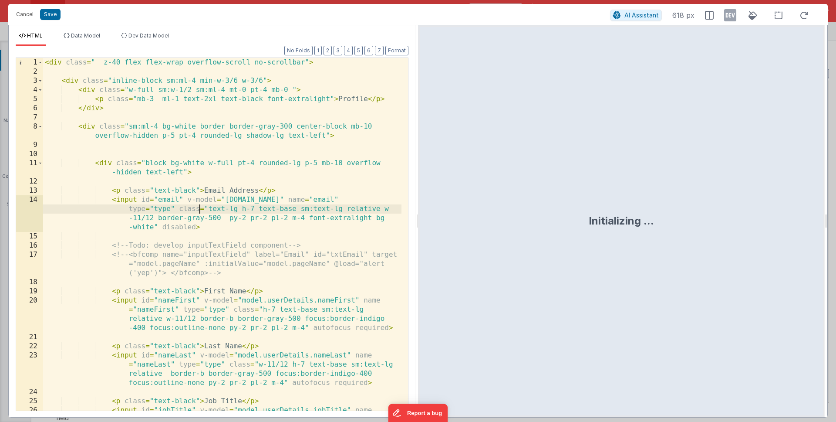
click at [201, 210] on div "< div class = " z-40 flex flex-wrap overflow-scroll no-scrollbar" > < div class…" at bounding box center [222, 257] width 358 height 398
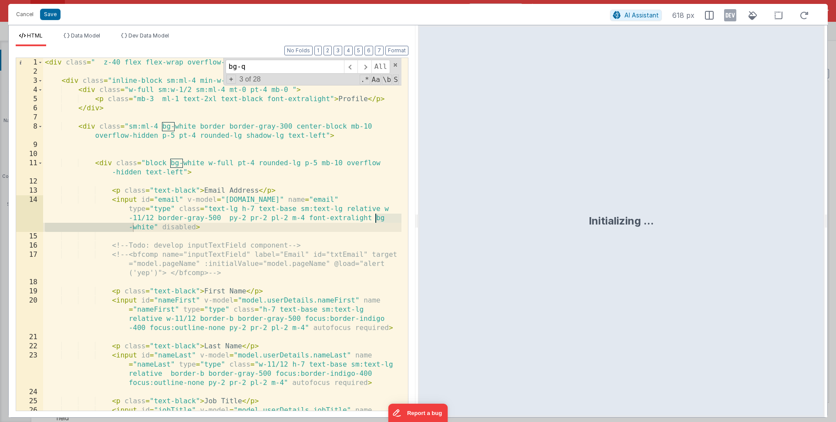
scroll to position [272, 0]
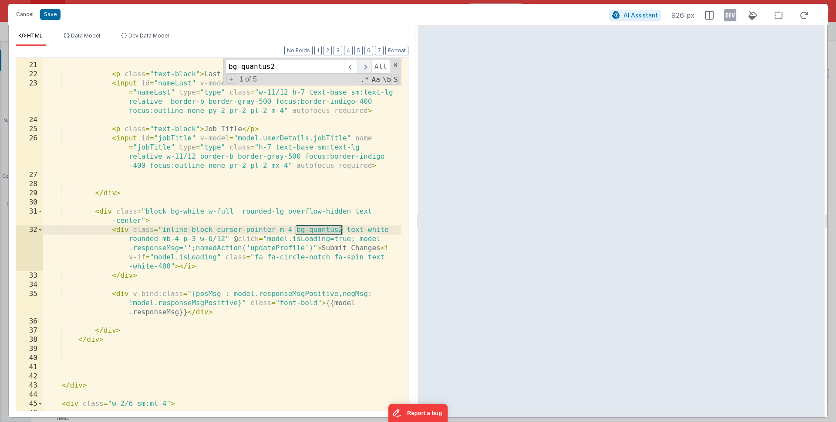
type input "bg-quantus2"
click at [361, 71] on span at bounding box center [365, 67] width 14 height 14
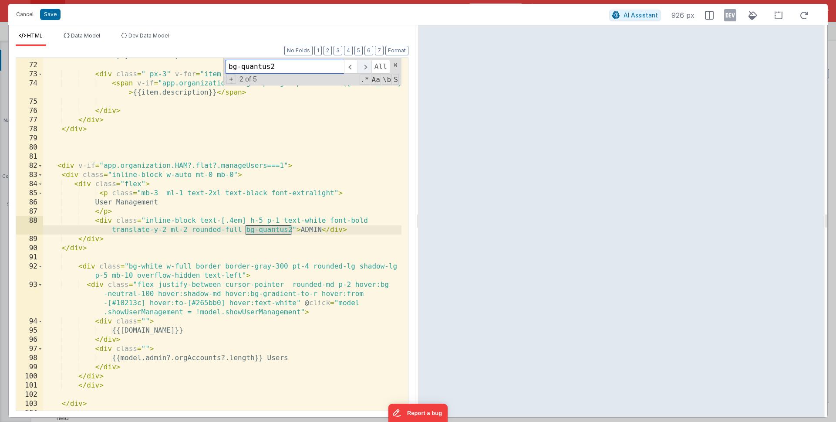
scroll to position [1068, 0]
click at [361, 72] on span at bounding box center [365, 67] width 14 height 14
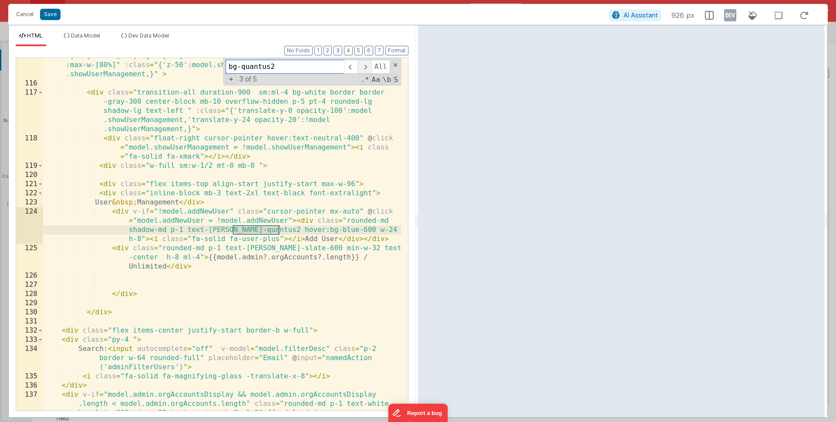
scroll to position [1562, 0]
click at [361, 72] on span at bounding box center [365, 67] width 14 height 14
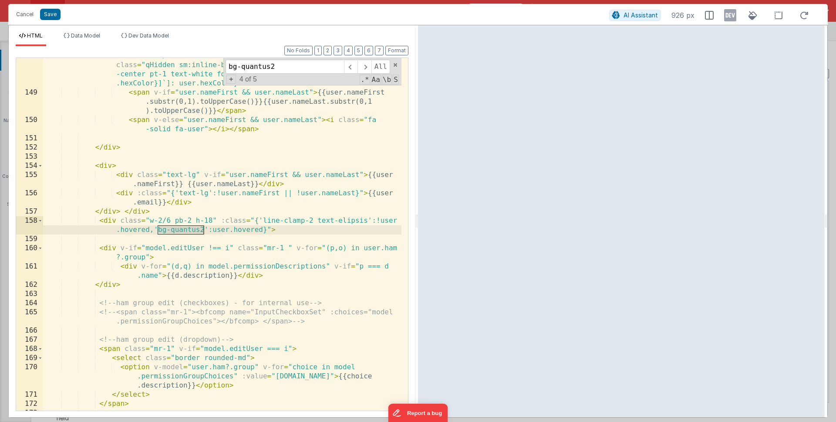
click at [166, 249] on div "< div class = "w-2/6 flex-1 min-w-[50%] flex items-center text-start" > < div c…" at bounding box center [222, 250] width 358 height 398
drag, startPoint x: 150, startPoint y: 230, endPoint x: 262, endPoint y: 229, distance: 111.5
click at [262, 229] on div "< div class = "w-2/6 flex-1 min-w-[50%] flex items-center text-start" > < div c…" at bounding box center [222, 250] width 358 height 398
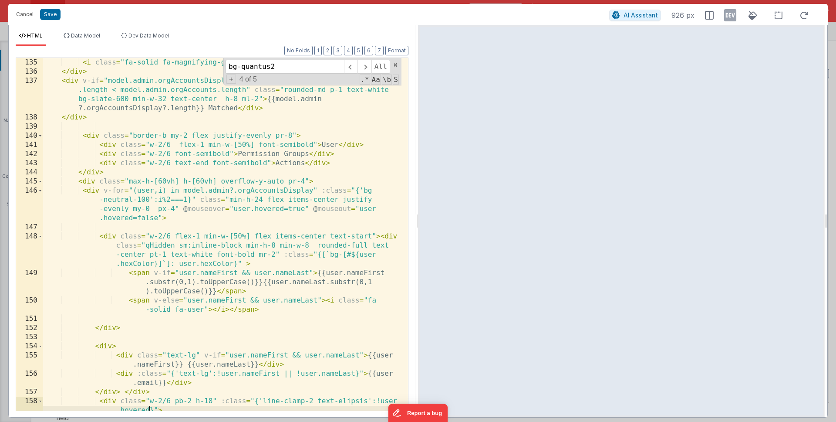
scroll to position [1872, 0]
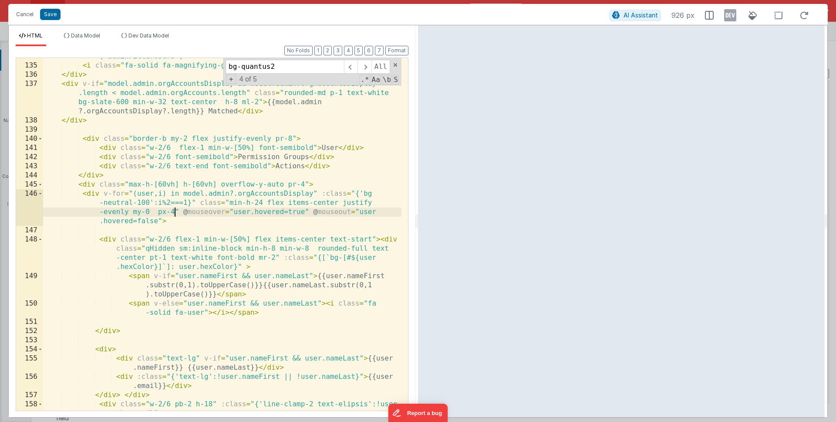
click at [176, 212] on div "Search: < input autocomplete = "off" v-model = "model.filterDesc" class = "p-2 …" at bounding box center [222, 233] width 358 height 398
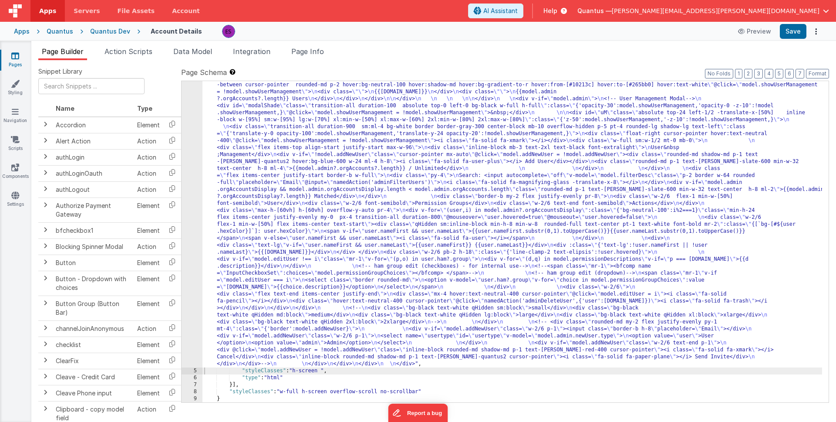
click at [259, 245] on div ""html" : "<div class= \" z-40 flex flex-wrap overflow-scroll no-scrollbar \" > …" at bounding box center [513, 280] width 620 height 830
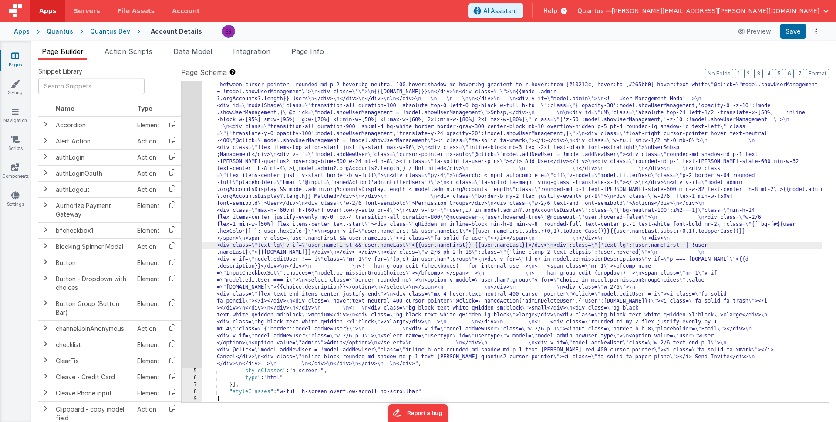
click at [196, 258] on div "4" at bounding box center [192, 116] width 21 height 502
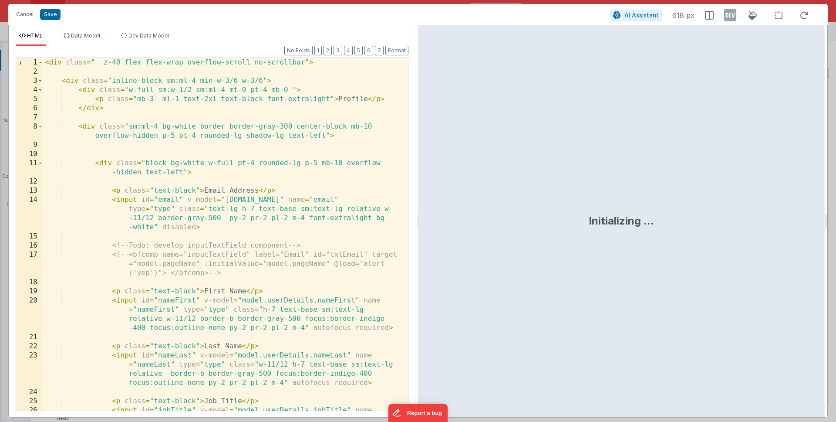
click at [199, 255] on div "< div class = " z-40 flex flex-wrap overflow-scroll no-scrollbar" > < div class…" at bounding box center [222, 257] width 358 height 398
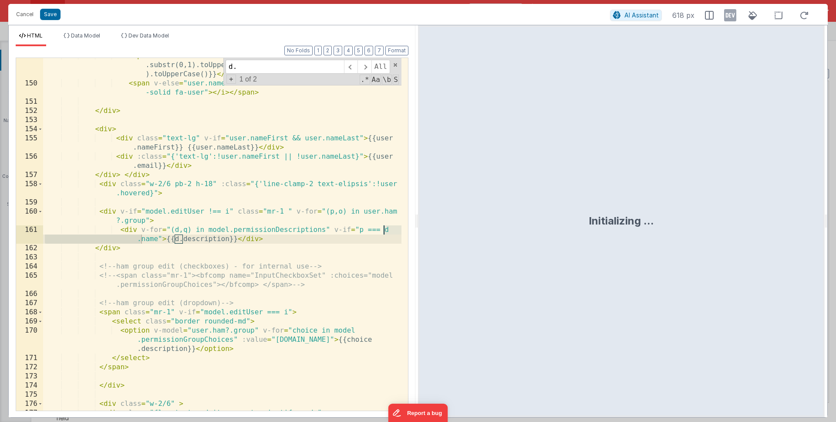
scroll to position [2092, 0]
type input "d.desc"
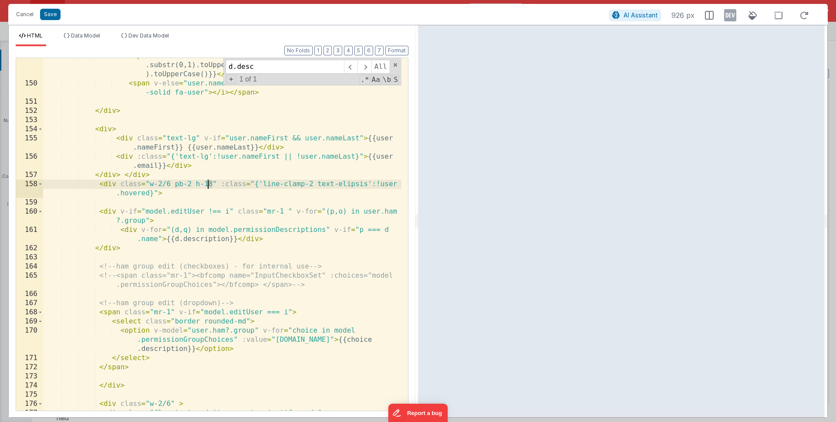
click at [209, 182] on div "< span v-if = "user.nameFirst && user.nameLast" > {{user.nameFirst .substr(0,1)…" at bounding box center [222, 245] width 358 height 389
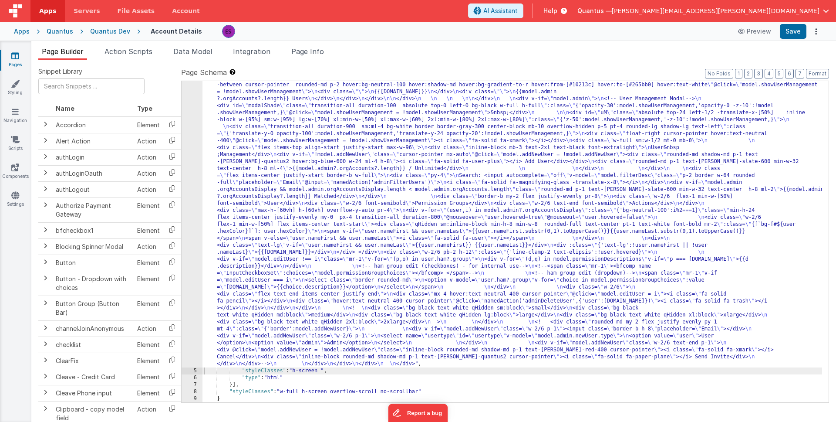
click at [267, 193] on div ""html" : "<div class= \" z-40 flex flex-wrap overflow-scroll no-scrollbar \" > …" at bounding box center [513, 280] width 620 height 830
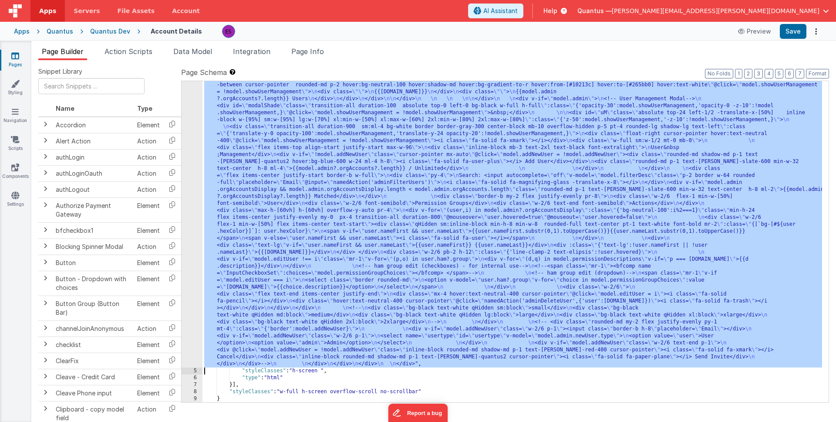
click at [192, 222] on div "4" at bounding box center [192, 116] width 21 height 502
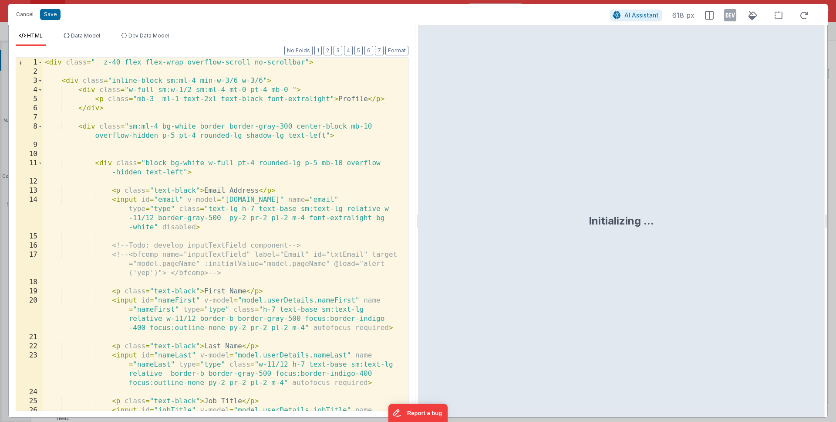
click at [197, 222] on div "< div class = " z-40 flex flex-wrap overflow-scroll no-scrollbar" > < div class…" at bounding box center [222, 257] width 358 height 398
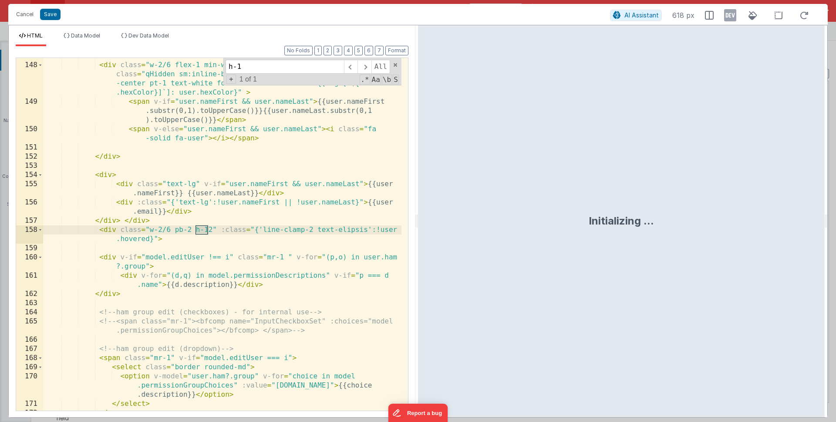
scroll to position [2047, 0]
type input "h"
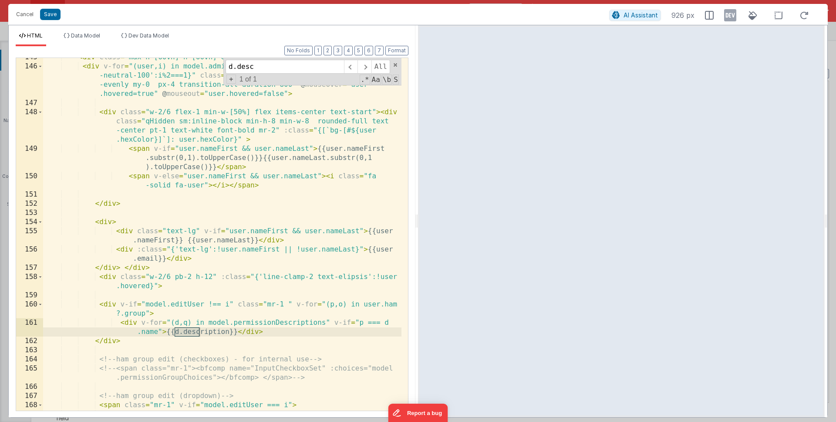
scroll to position [2000, 0]
type input "d.desc"
click at [199, 276] on div "< div class = "max-h-[60vh] h-[60vh] overflow-y-auto pr-4" > < div v-for = "(us…" at bounding box center [222, 238] width 358 height 371
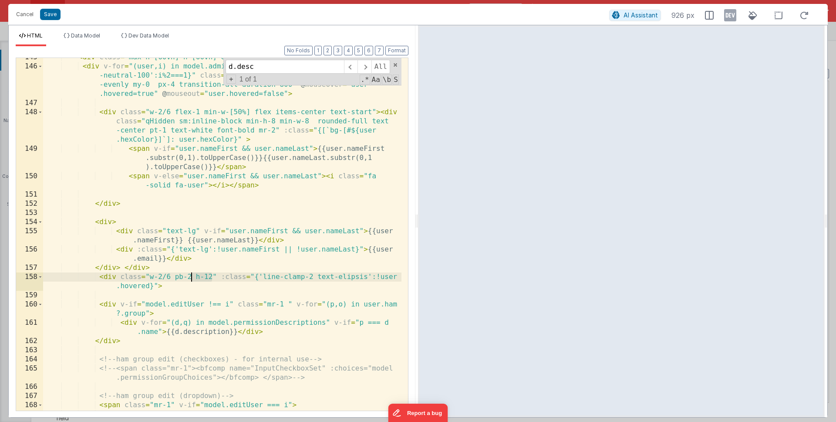
drag, startPoint x: 213, startPoint y: 276, endPoint x: 193, endPoint y: 278, distance: 20.1
click at [193, 278] on div "< div class = "max-h-[60vh] h-[60vh] overflow-y-auto pr-4" > < div v-for = "(us…" at bounding box center [222, 238] width 358 height 371
click at [241, 275] on div "< div class = "max-h-[60vh] h-[60vh] overflow-y-auto pr-4" > < div v-for = "(us…" at bounding box center [222, 238] width 358 height 371
paste textarea
click at [175, 285] on div "< div class = "max-h-[60vh] h-[60vh] overflow-y-auto pr-4" > < div v-for = "(us…" at bounding box center [222, 238] width 358 height 371
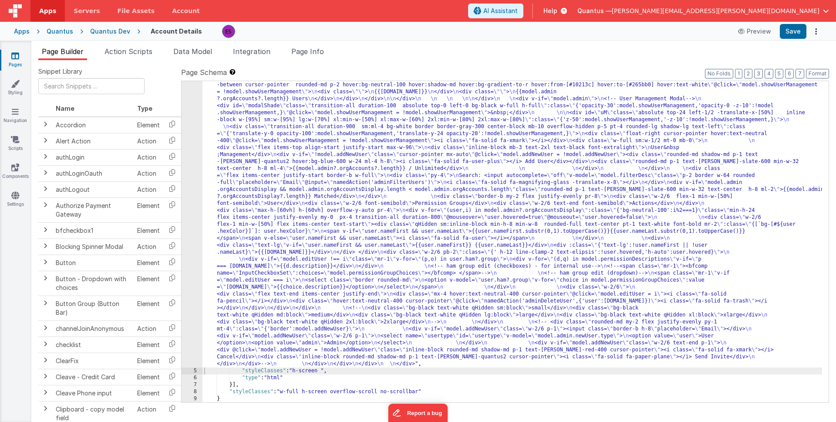
click at [311, 203] on div ""html" : "<div class= \" z-40 flex flex-wrap overflow-scroll no-scrollbar \" > …" at bounding box center [513, 280] width 620 height 830
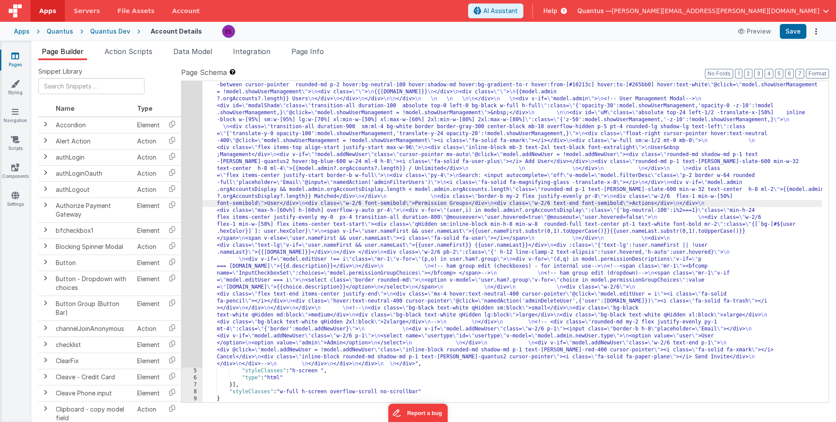
click at [193, 229] on div "4" at bounding box center [192, 116] width 21 height 502
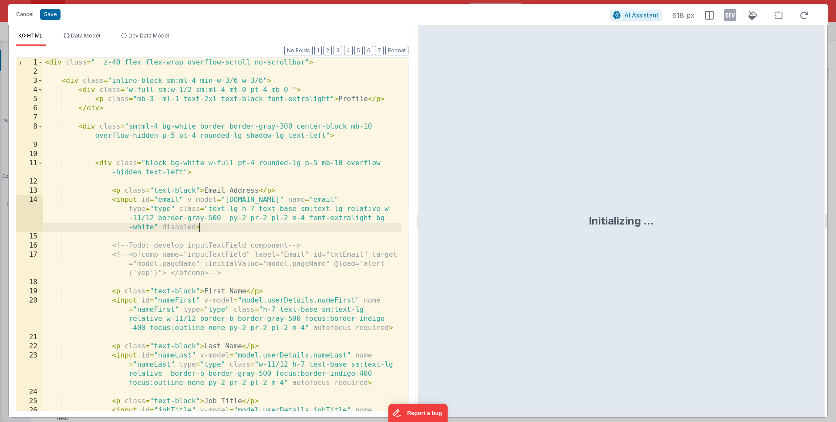
click at [198, 224] on div "< div class = " z-40 flex flex-wrap overflow-scroll no-scrollbar" > < div class…" at bounding box center [222, 257] width 358 height 398
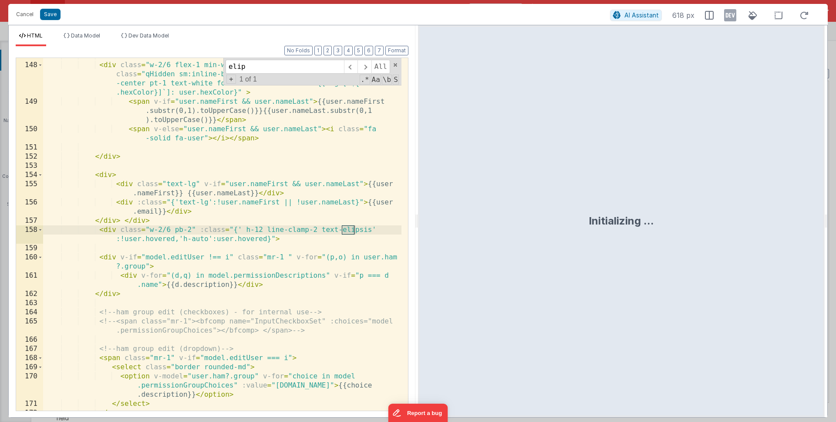
scroll to position [2047, 0]
type input "elips"
click at [192, 230] on div "< div class = "w-2/6 flex-1 min-w-[50%] flex items-center text-start" > < div c…" at bounding box center [222, 236] width 358 height 371
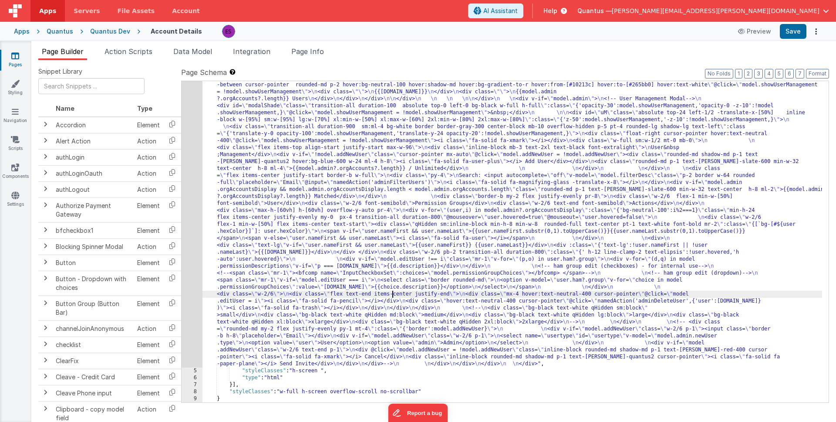
drag, startPoint x: 393, startPoint y: 292, endPoint x: 338, endPoint y: 292, distance: 55.7
click at [393, 293] on div ""html" : "<div class= \" z-40 flex flex-wrap overflow-scroll no-scrollbar \" > …" at bounding box center [513, 280] width 620 height 830
click at [188, 315] on div "4" at bounding box center [192, 116] width 21 height 502
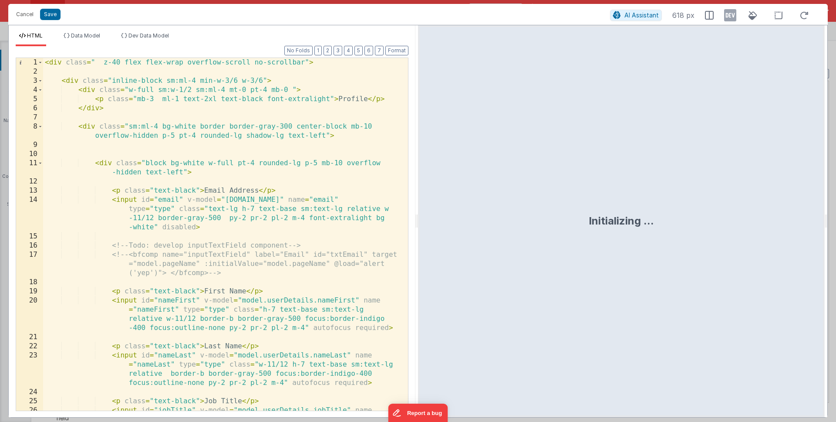
click at [193, 314] on div "< div class = " z-40 flex flex-wrap overflow-scroll no-scrollbar" > < div class…" at bounding box center [222, 257] width 358 height 398
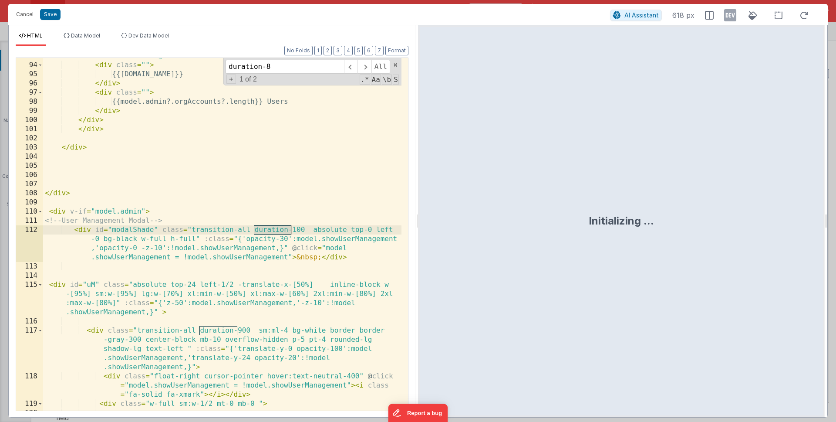
scroll to position [1855, 0]
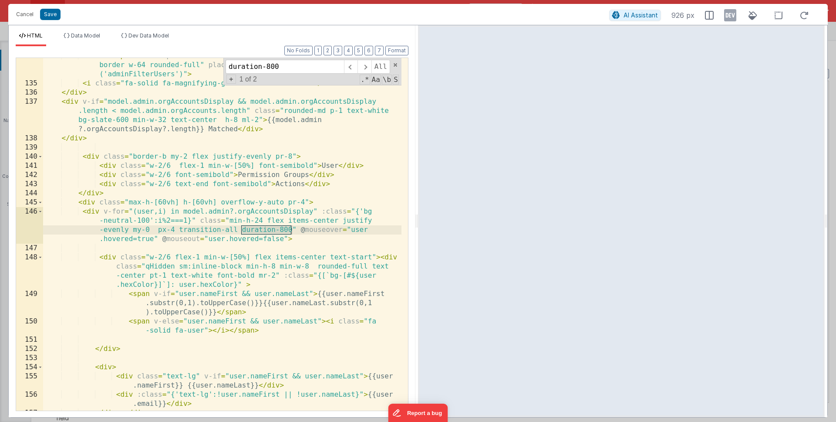
type input "duration-800"
click at [264, 219] on div "Search: < input autocomplete = "off" v-model = "model.filterDesc" class = "p-2 …" at bounding box center [222, 245] width 358 height 389
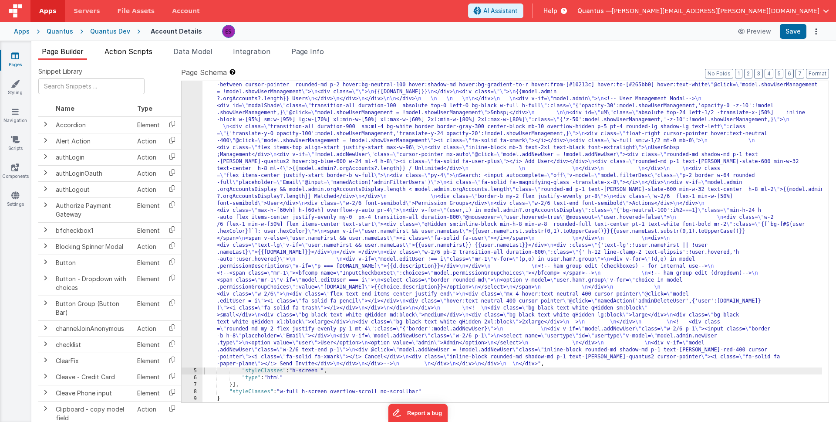
click at [131, 54] on span "Action Scripts" at bounding box center [129, 51] width 48 height 9
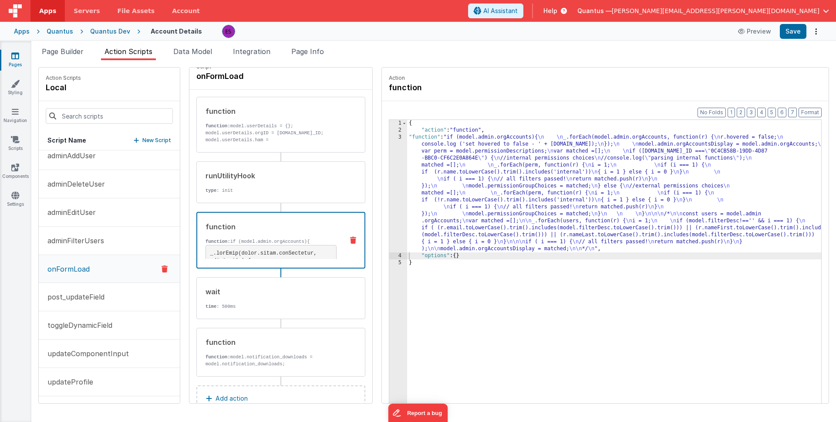
click at [478, 207] on div "{ "action" : "function" , "function" : "if (model.admin.orgAccounts){ \n \n _.f…" at bounding box center [625, 282] width 437 height 324
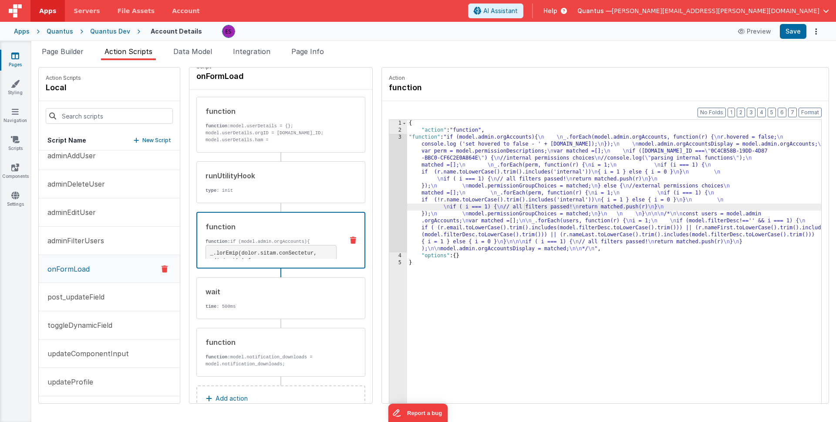
click at [389, 205] on div "3" at bounding box center [398, 193] width 18 height 118
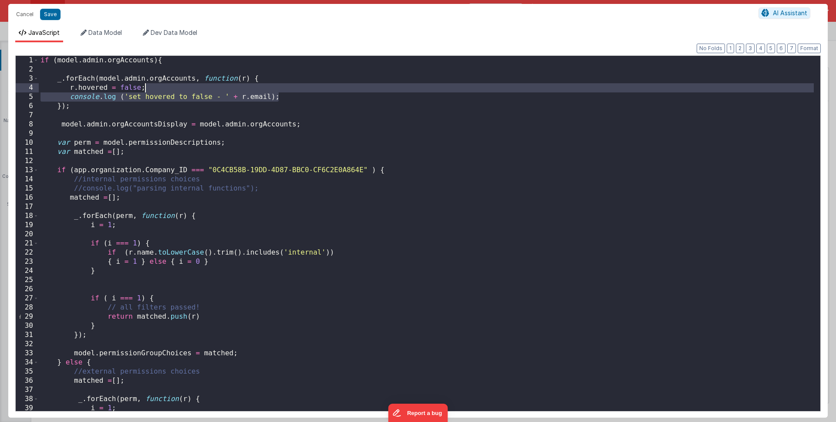
drag, startPoint x: 283, startPoint y: 98, endPoint x: 283, endPoint y: 91, distance: 6.5
click at [283, 91] on div "if ( model . admin . orgAccounts ) { _ . forEach ( model . admin . orgAccounts …" at bounding box center [426, 242] width 775 height 373
